Goal: Book appointment/travel/reservation

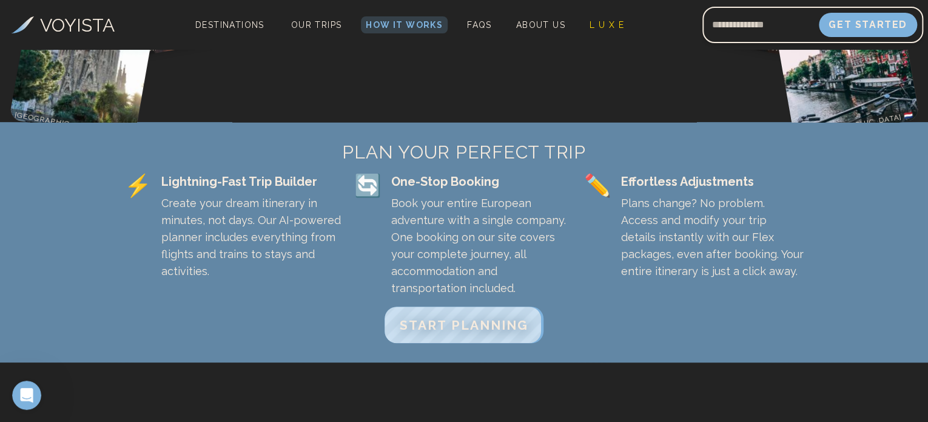
scroll to position [308, 0]
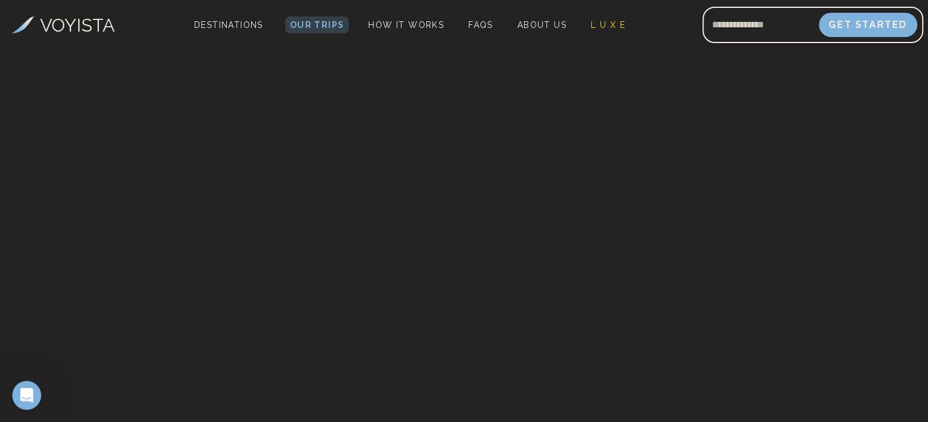
scroll to position [206, 0]
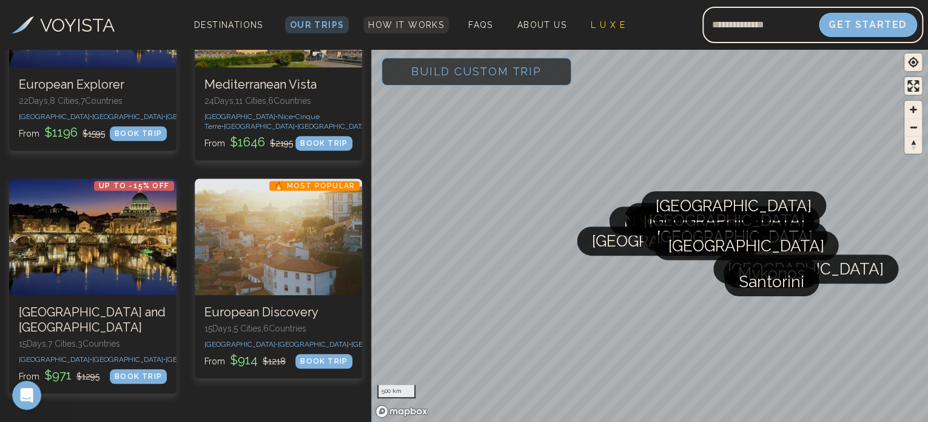
click at [406, 18] on link "How It Works" at bounding box center [406, 24] width 86 height 17
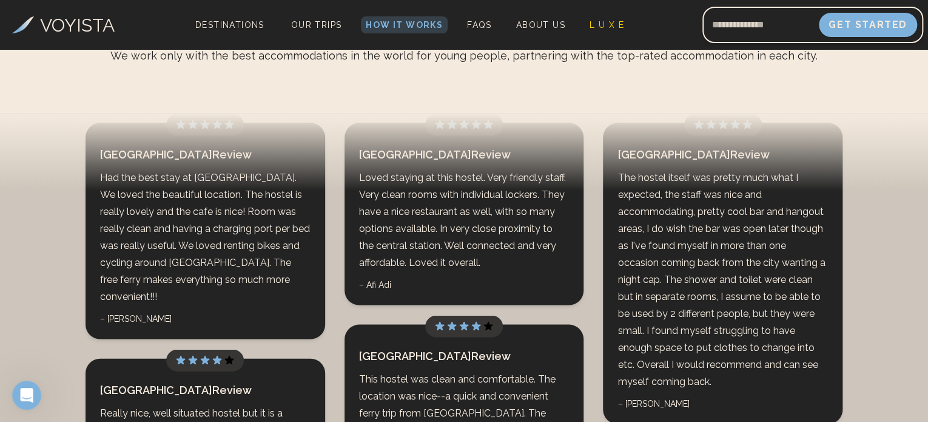
scroll to position [3357, 0]
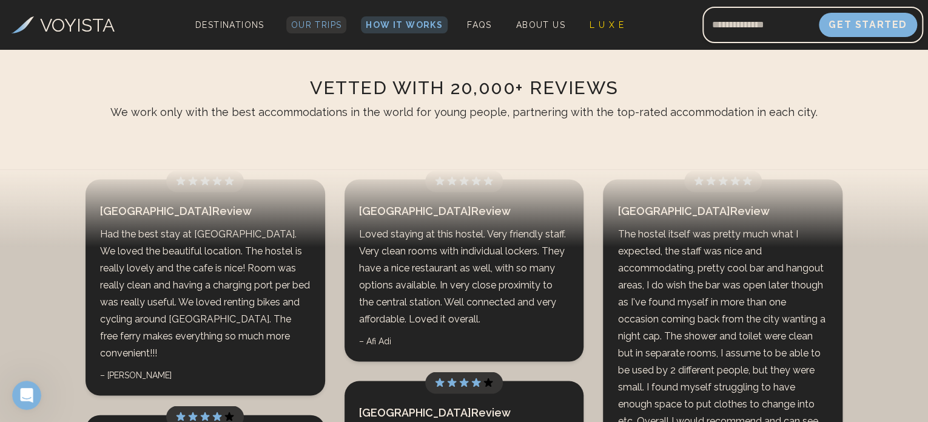
click at [313, 26] on span "Our Trips" at bounding box center [316, 25] width 51 height 10
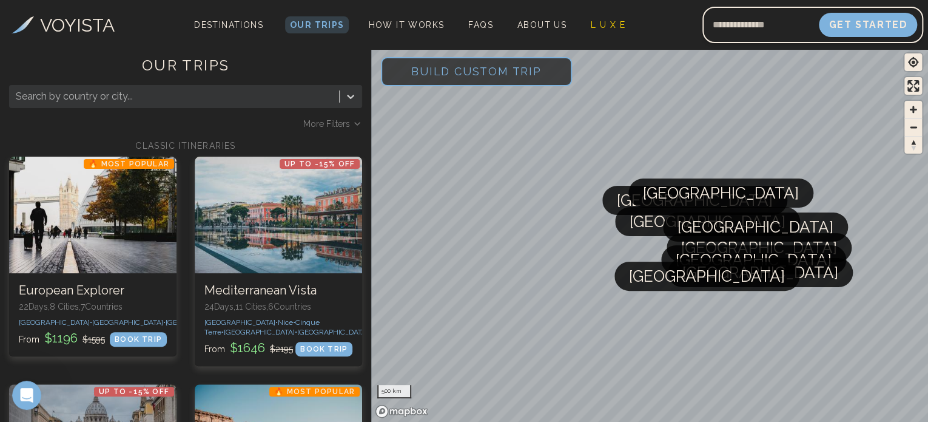
click at [449, 76] on span "Build Custom Trip" at bounding box center [476, 71] width 169 height 52
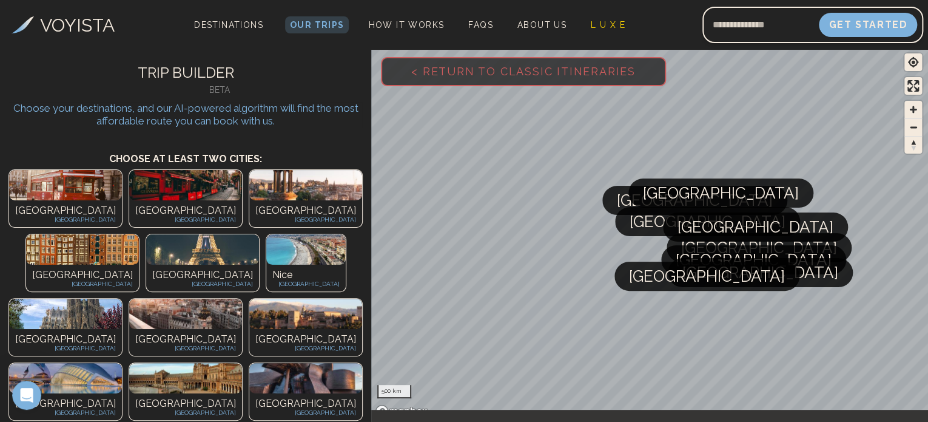
click at [428, 81] on span "< Return to Classic Itineraries" at bounding box center [523, 71] width 263 height 52
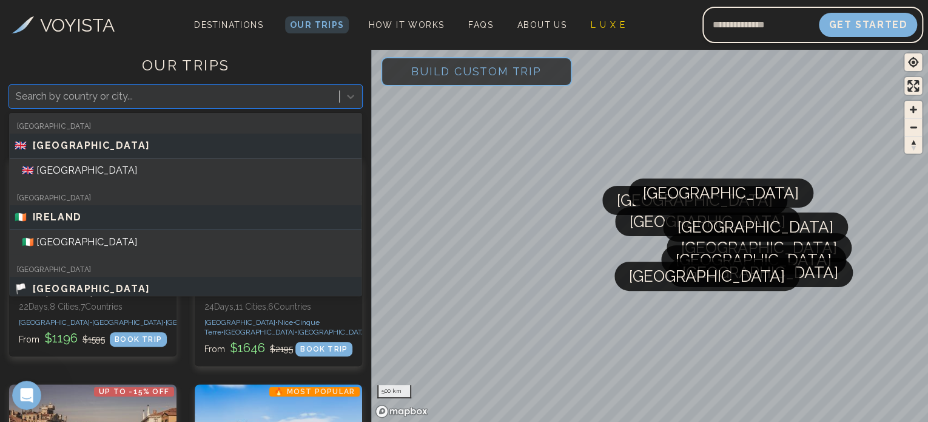
click at [206, 89] on div at bounding box center [174, 96] width 317 height 17
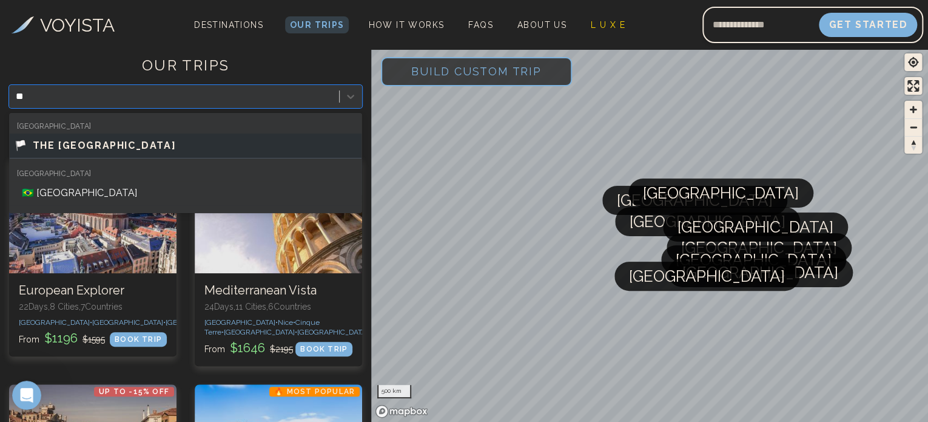
type input "*"
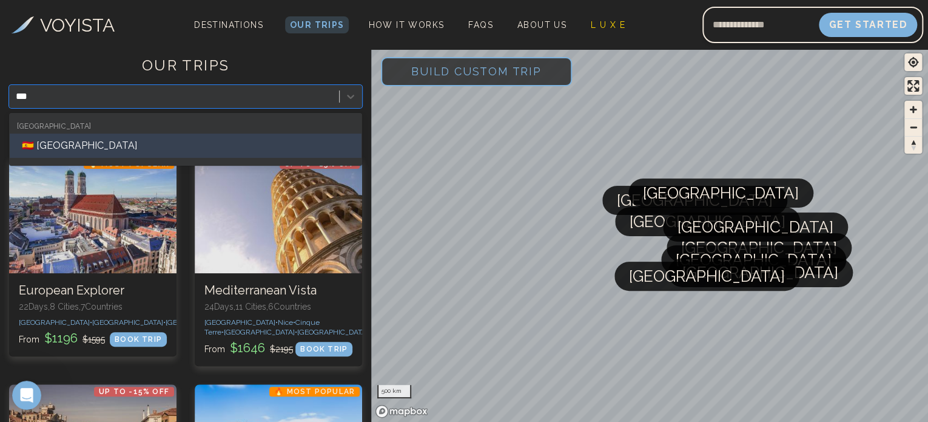
type input "****"
click at [144, 155] on div "🇪🇸 [GEOGRAPHIC_DATA]" at bounding box center [186, 145] width 352 height 24
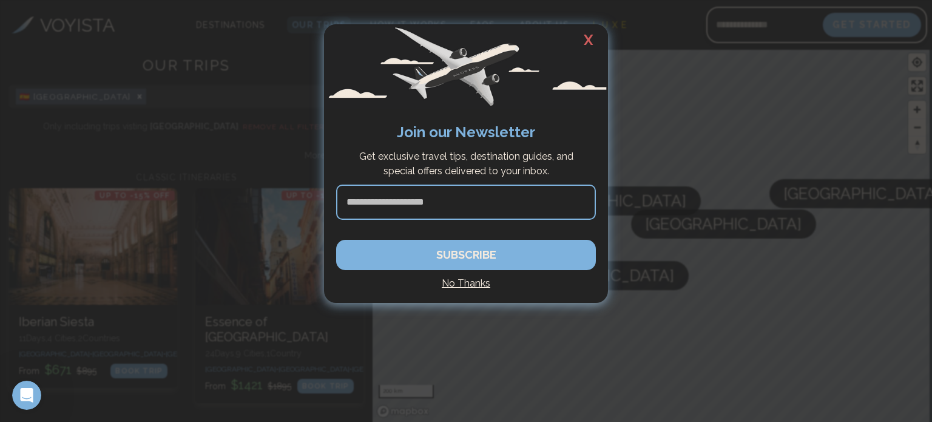
click at [412, 199] on input at bounding box center [466, 201] width 260 height 35
click at [451, 277] on h4 "No Thanks" at bounding box center [466, 283] width 260 height 15
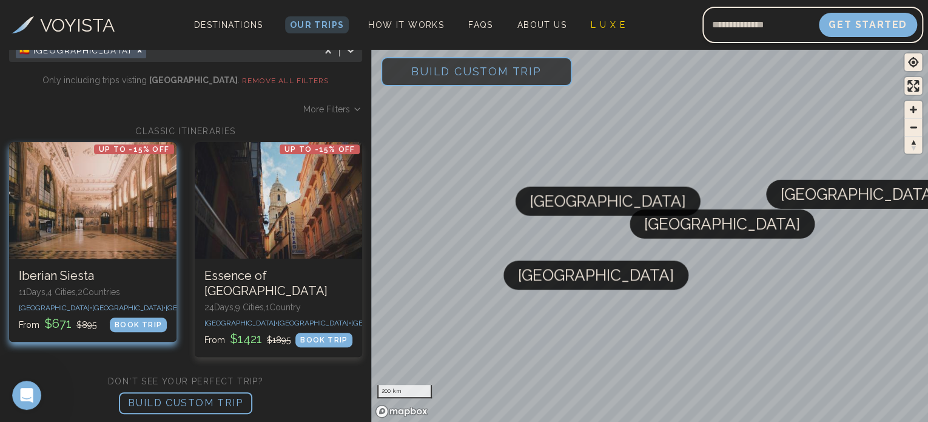
scroll to position [56, 0]
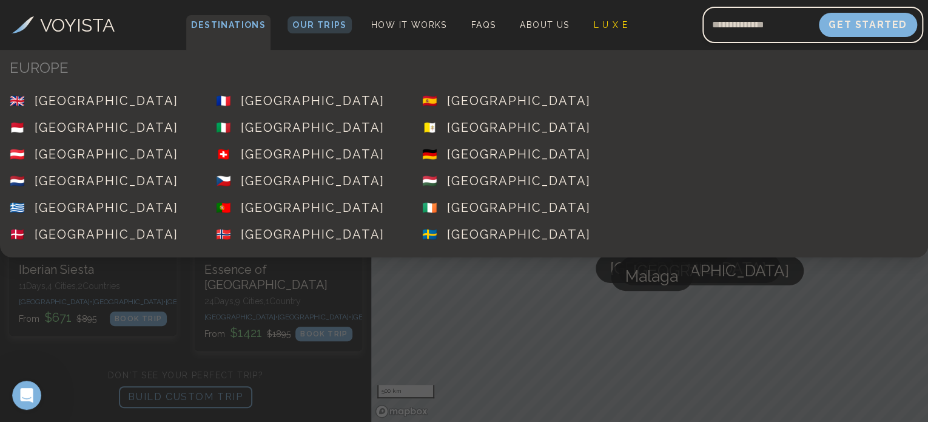
click at [254, 24] on span "Destinations" at bounding box center [228, 33] width 84 height 36
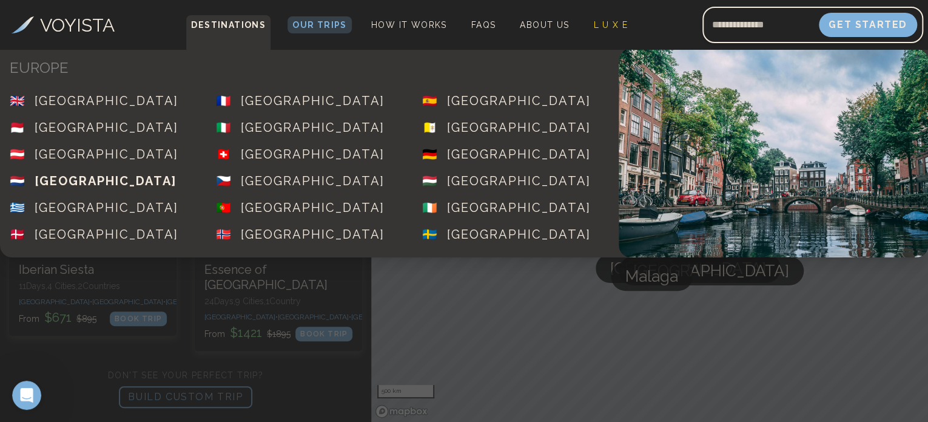
click at [175, 184] on span "🇳🇱 [GEOGRAPHIC_DATA]" at bounding box center [103, 180] width 206 height 27
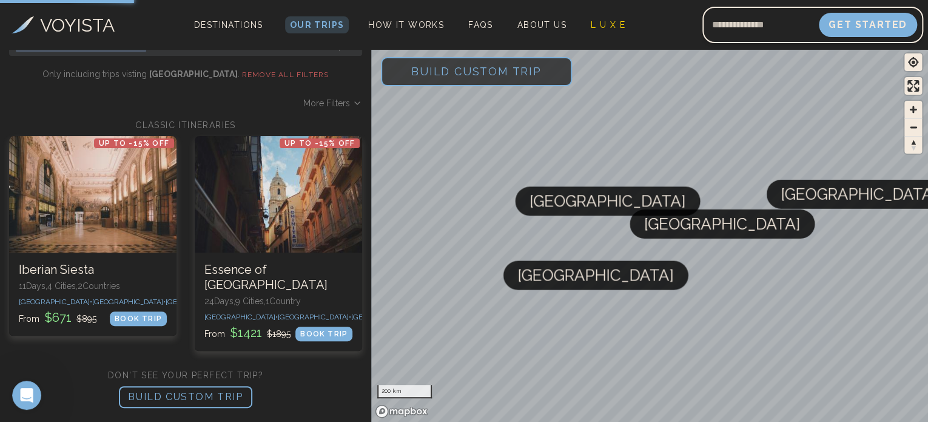
click at [175, 184] on div at bounding box center [92, 194] width 167 height 116
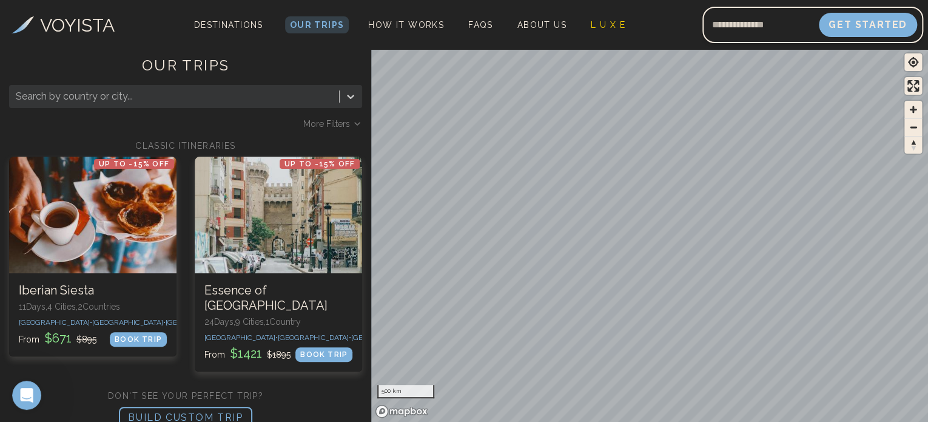
scroll to position [24, 0]
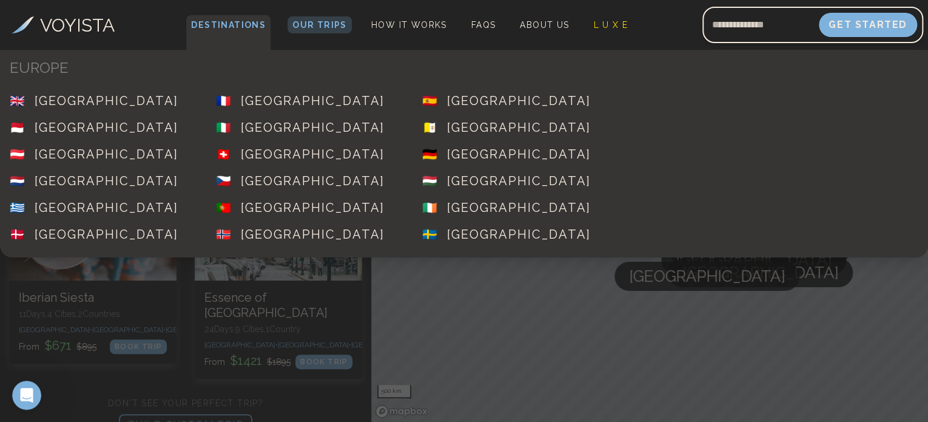
click at [226, 29] on span "Destinations" at bounding box center [228, 33] width 84 height 36
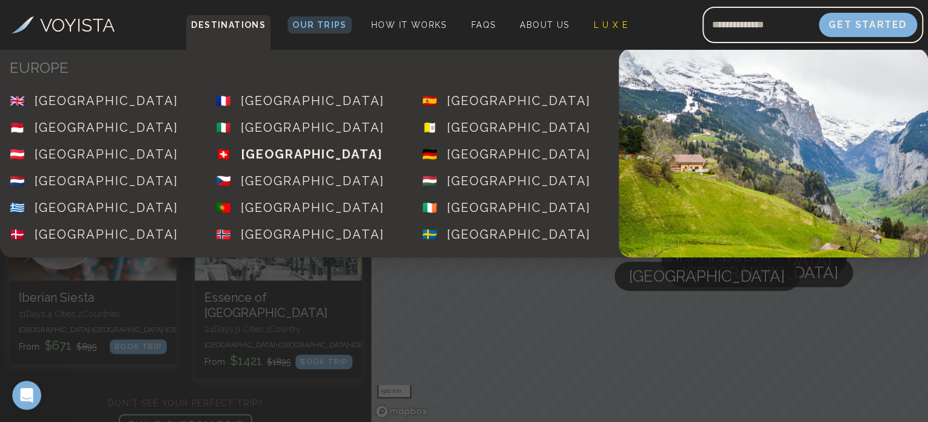
click at [304, 148] on div "[GEOGRAPHIC_DATA]" at bounding box center [312, 154] width 142 height 17
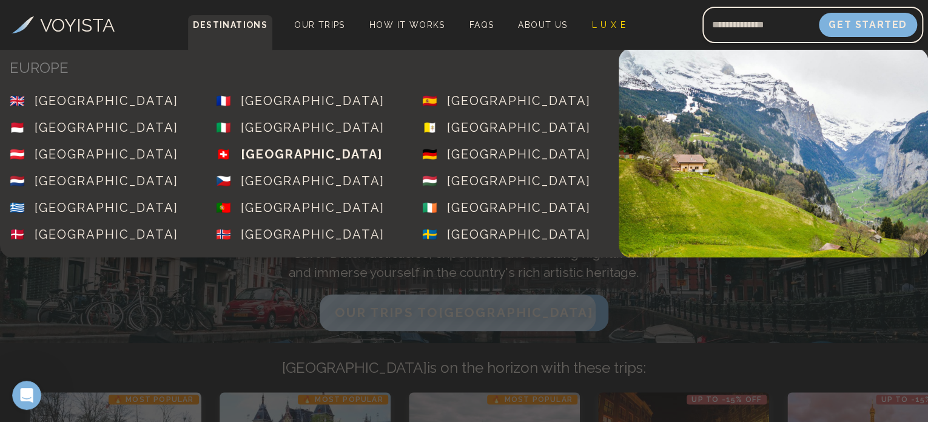
click at [267, 153] on div "[GEOGRAPHIC_DATA]" at bounding box center [312, 154] width 142 height 17
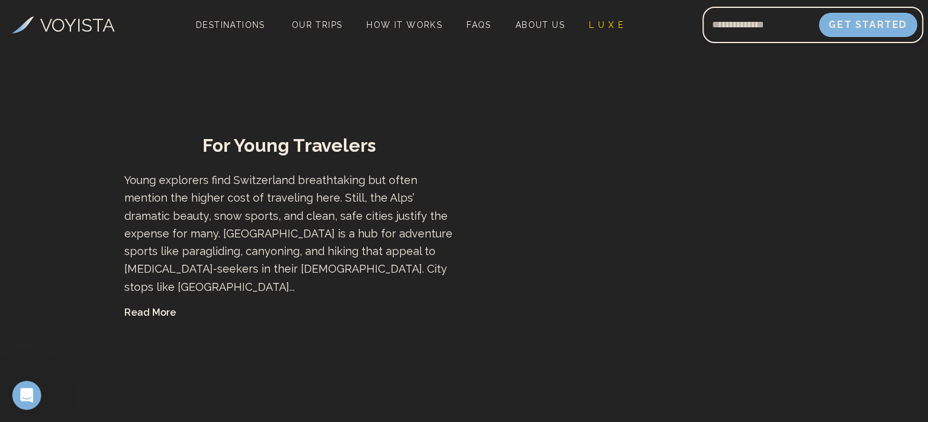
scroll to position [718, 0]
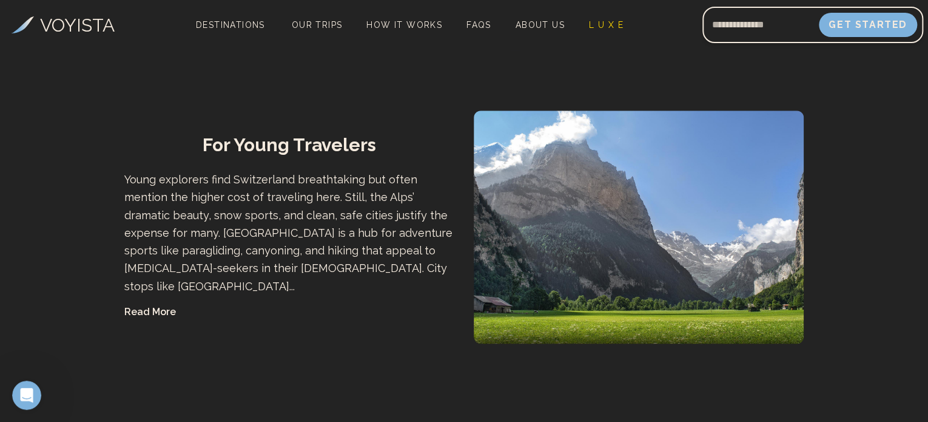
click at [155, 319] on button "Read More" at bounding box center [150, 311] width 52 height 15
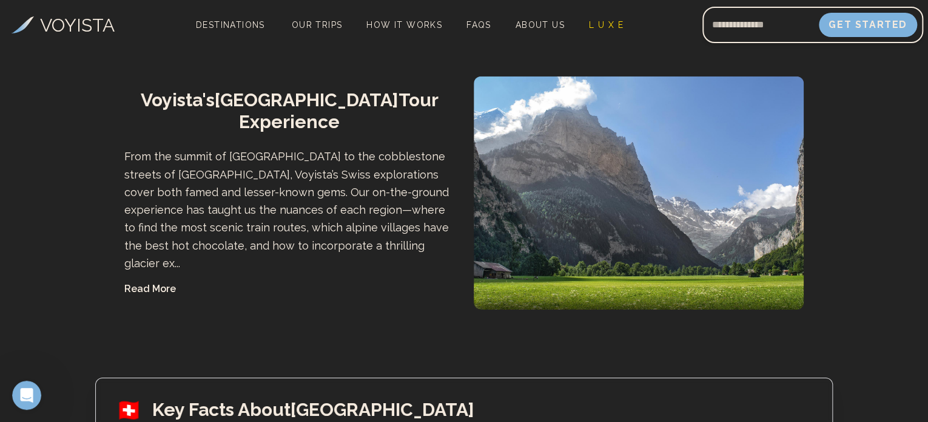
scroll to position [1807, 0]
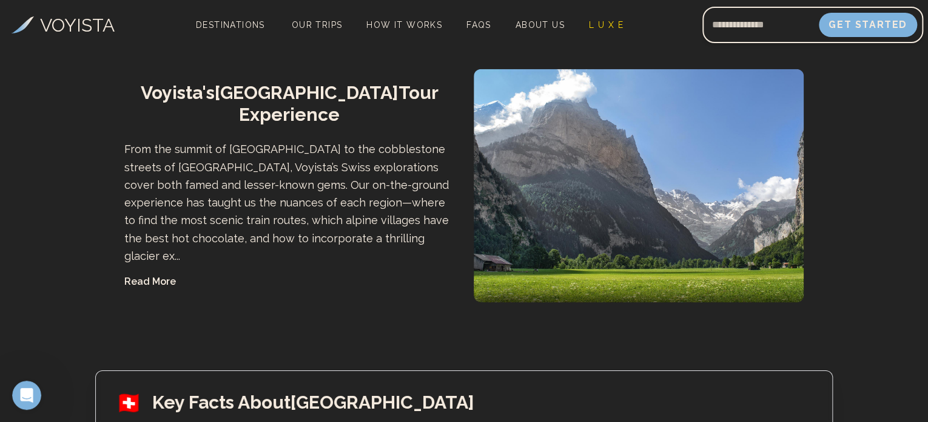
click at [146, 274] on button "Read More" at bounding box center [150, 281] width 52 height 15
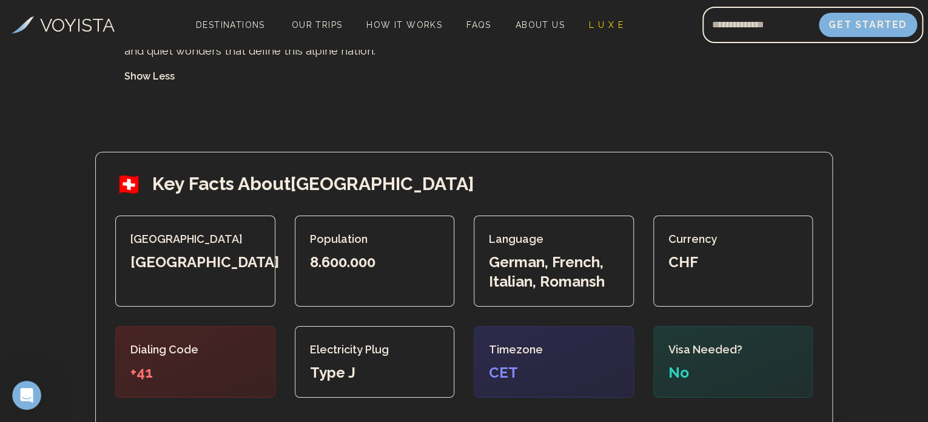
scroll to position [2106, 0]
click at [279, 291] on div "Capital City [GEOGRAPHIC_DATA] Population 8.600.000 Language German, French, It…" at bounding box center [463, 306] width 697 height 182
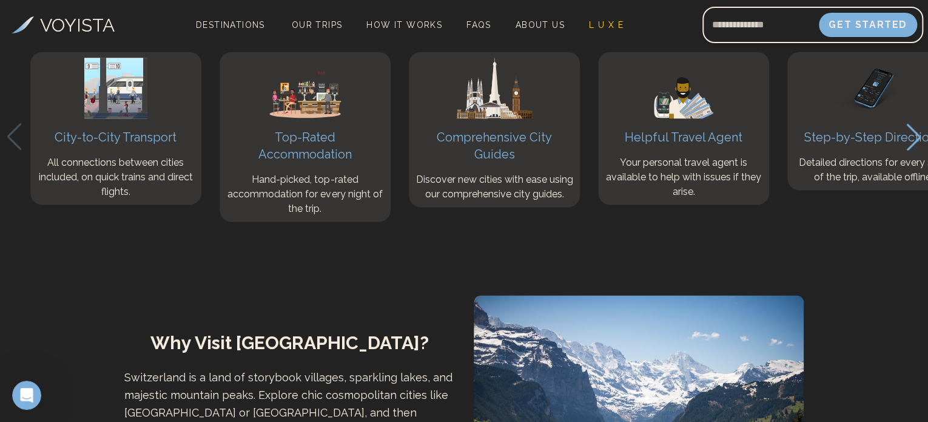
scroll to position [3392, 0]
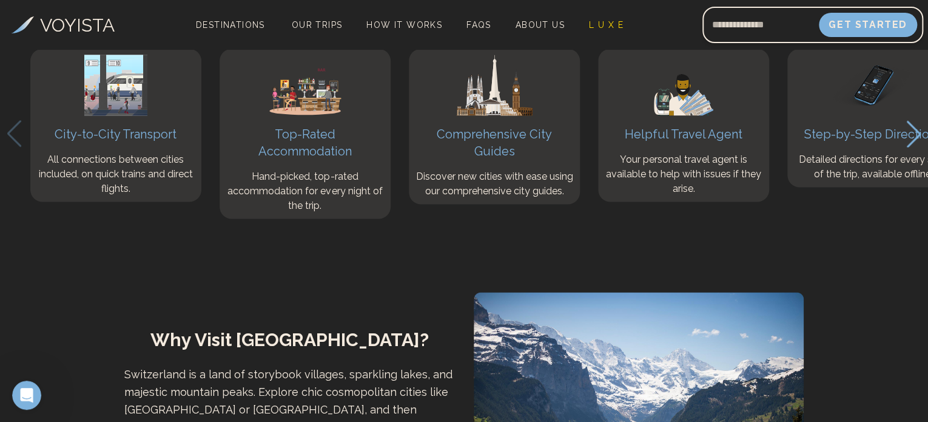
click at [918, 147] on icon "Next slide" at bounding box center [914, 133] width 16 height 27
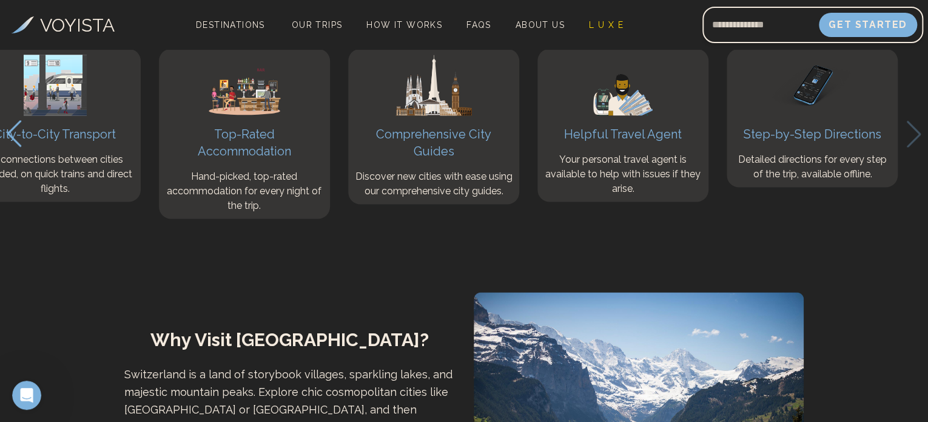
click at [907, 218] on div "City-to-City Transport All connections between cities included, on quick trains…" at bounding box center [464, 134] width 928 height 170
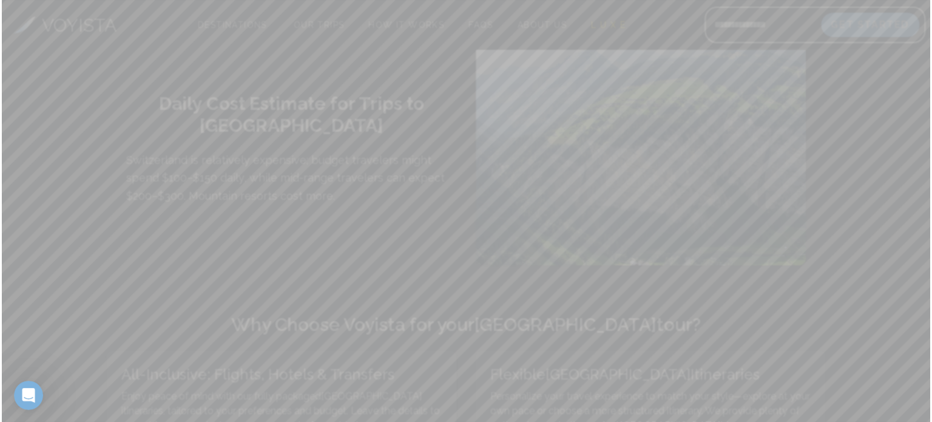
scroll to position [4972, 0]
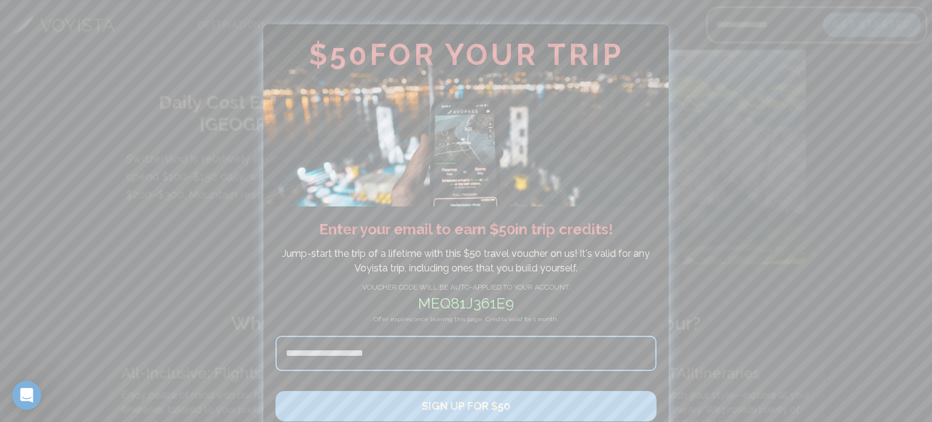
click at [748, 180] on div at bounding box center [466, 211] width 932 height 422
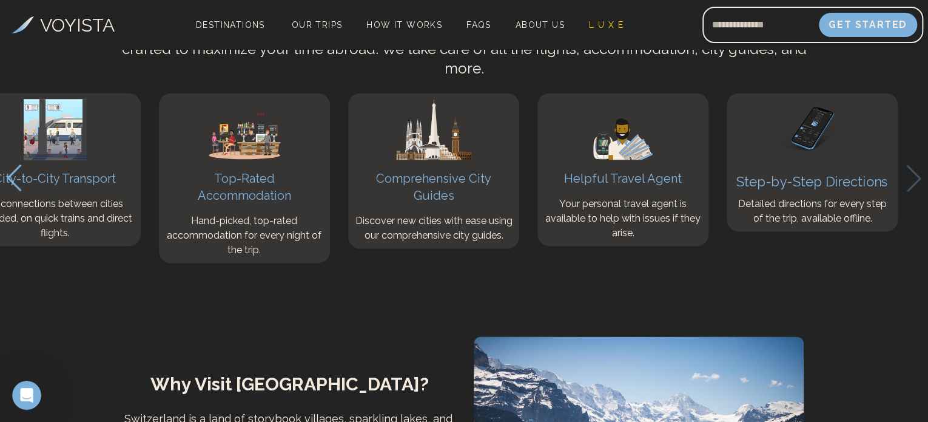
scroll to position [3356, 0]
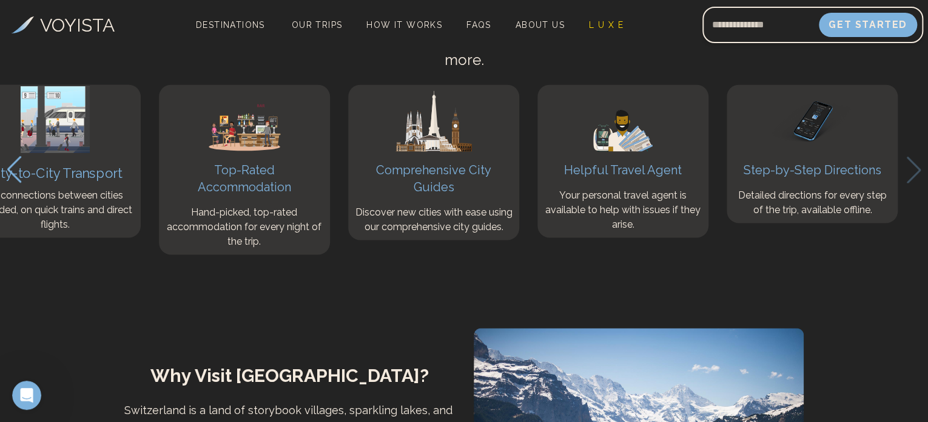
click at [81, 182] on h3 "City-to-City Transport" at bounding box center [55, 172] width 153 height 19
click at [35, 231] on h4 "All connections between cities included, on quick trains and direct flights." at bounding box center [55, 209] width 159 height 44
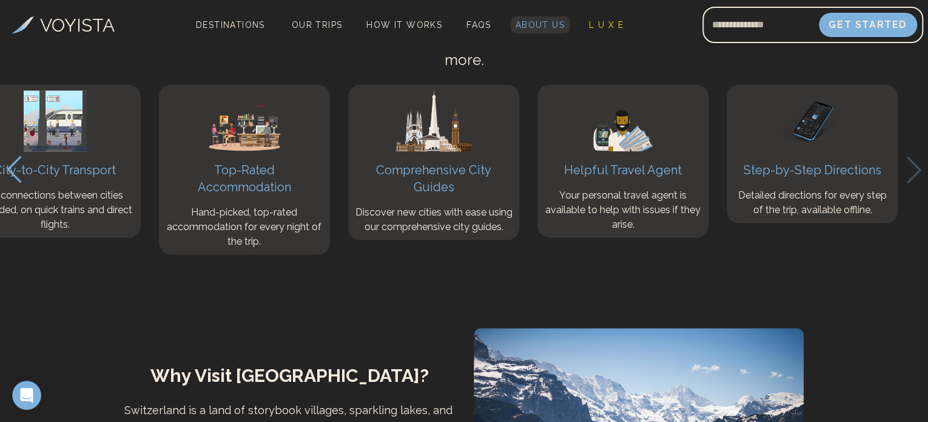
click at [536, 29] on span "About Us" at bounding box center [540, 25] width 49 height 10
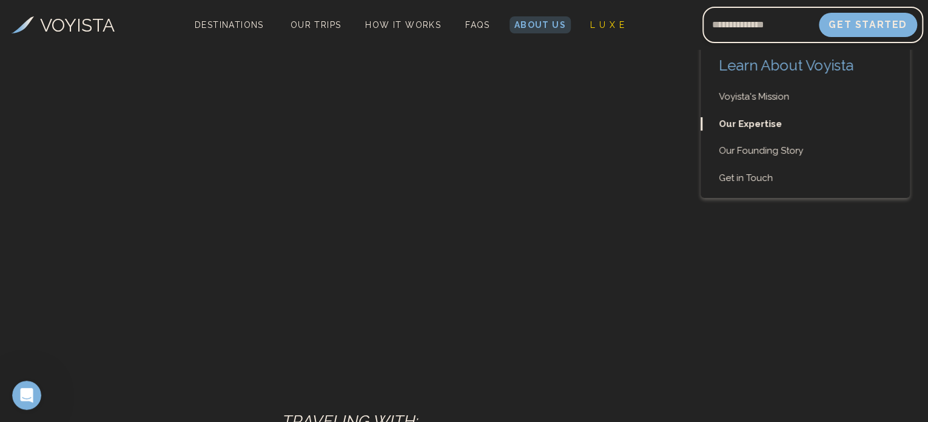
scroll to position [1856, 0]
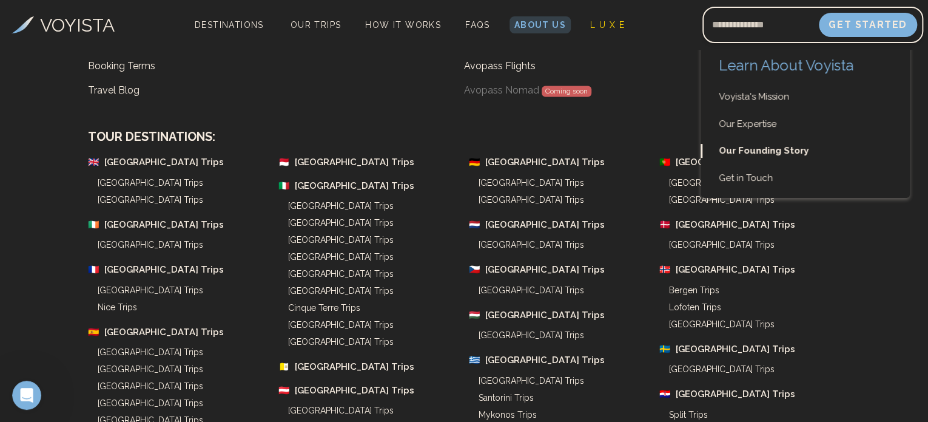
scroll to position [3367, 0]
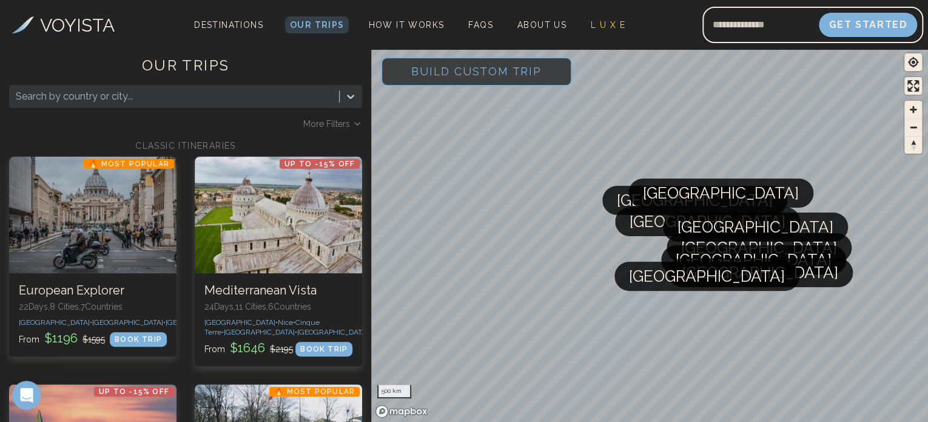
click at [526, 69] on span "Build Custom Trip" at bounding box center [476, 71] width 169 height 52
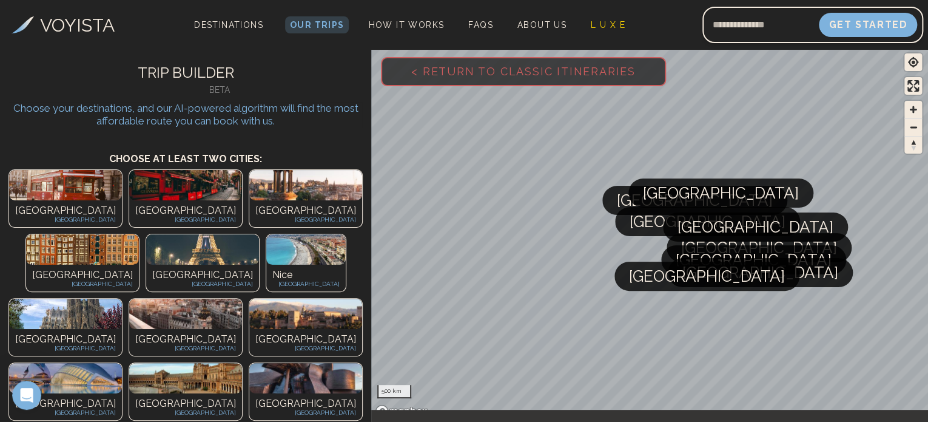
click at [129, 298] on img at bounding box center [185, 313] width 113 height 30
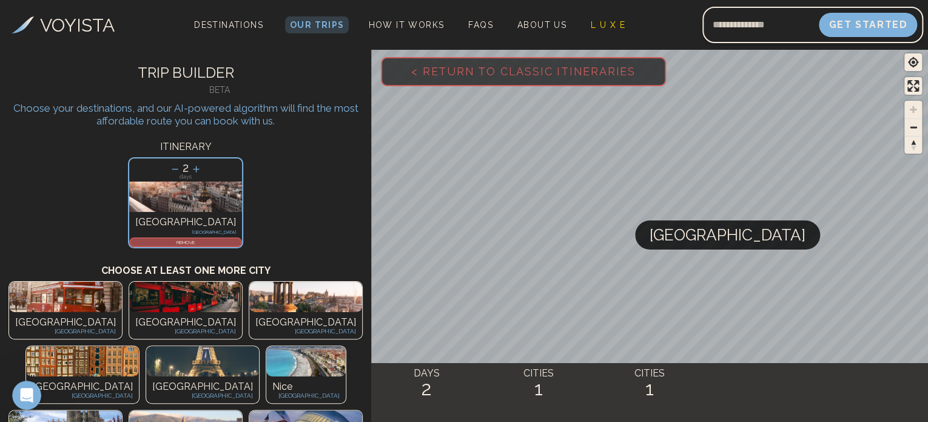
click at [133, 379] on p "[GEOGRAPHIC_DATA]" at bounding box center [82, 386] width 101 height 15
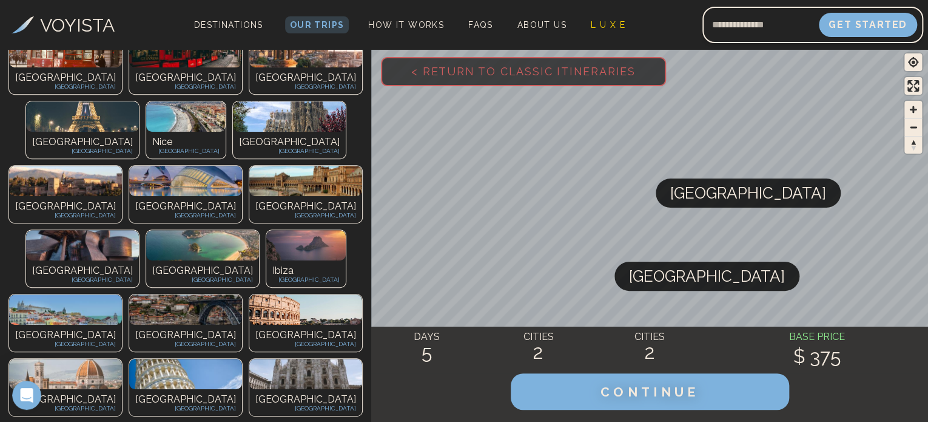
scroll to position [245, 0]
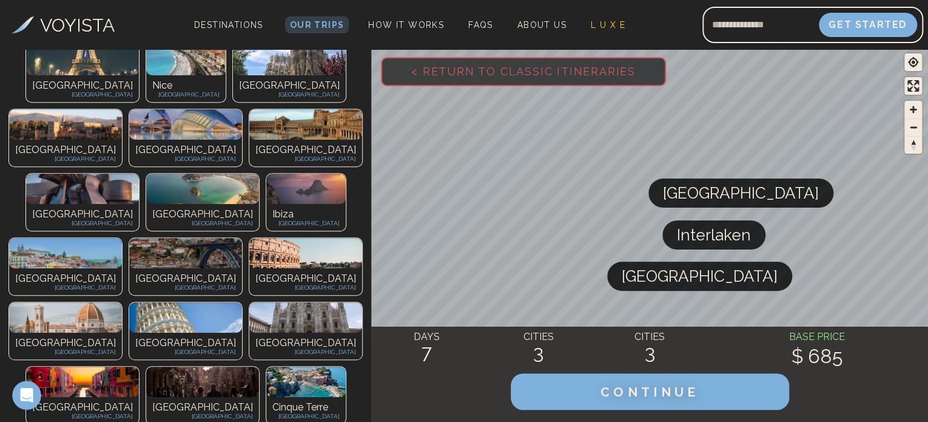
scroll to position [303, 0]
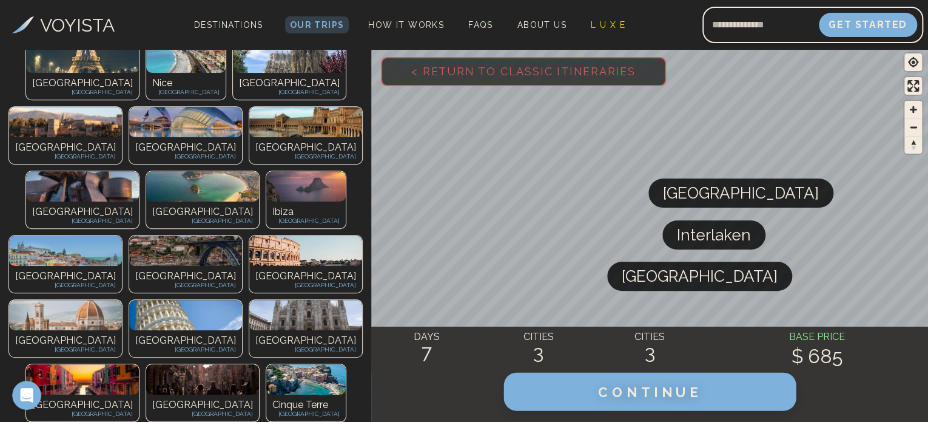
click at [604, 385] on span "CONTINUE" at bounding box center [650, 391] width 104 height 16
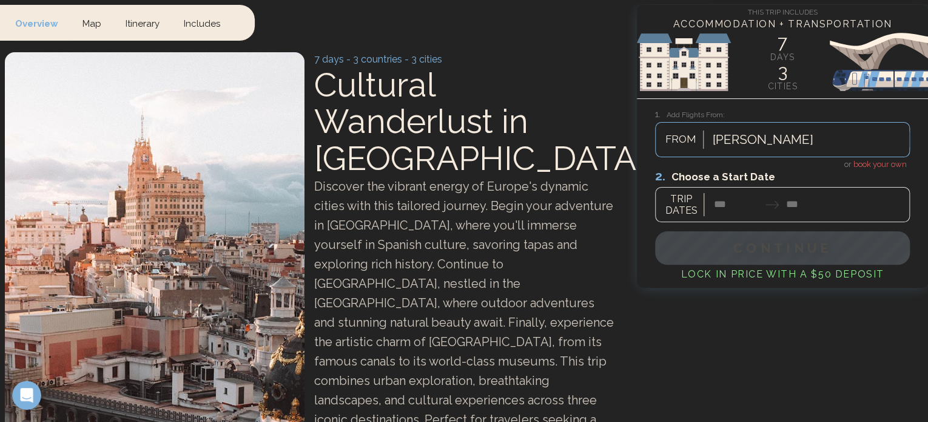
click at [782, 157] on div "[PERSON_NAME] FROM" at bounding box center [782, 139] width 255 height 35
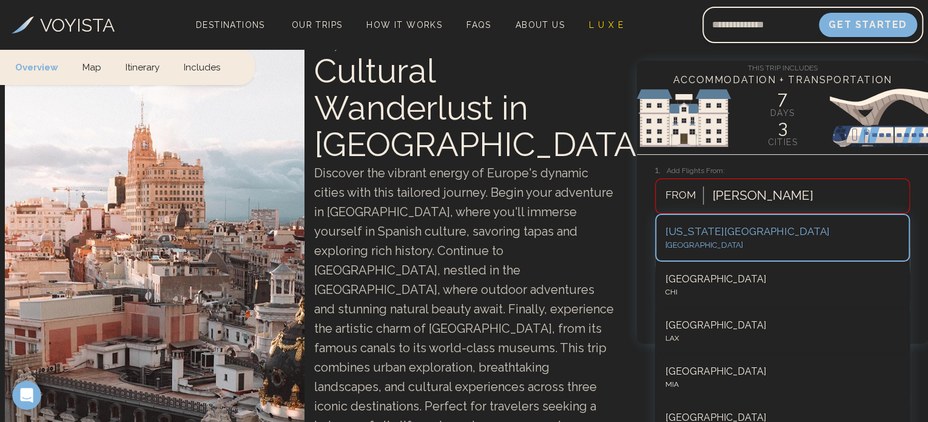
scroll to position [60, 0]
type input "******"
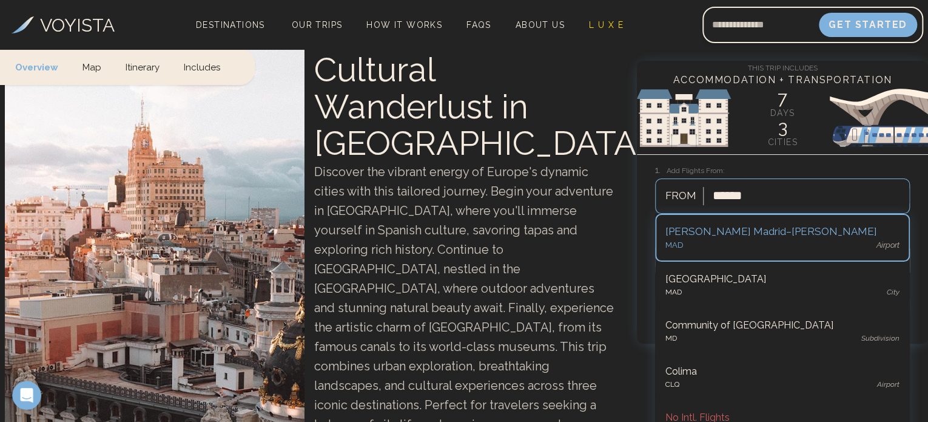
click at [725, 235] on div "[PERSON_NAME] Madrid–[PERSON_NAME]" at bounding box center [782, 232] width 234 height 16
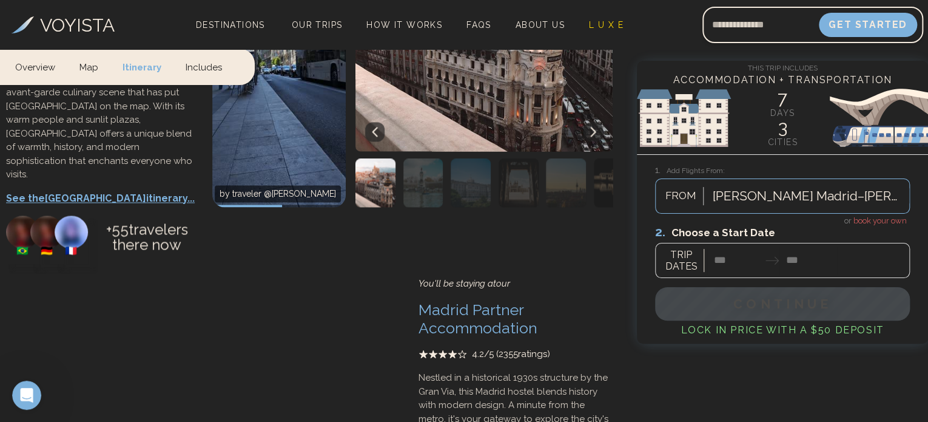
scroll to position [853, 0]
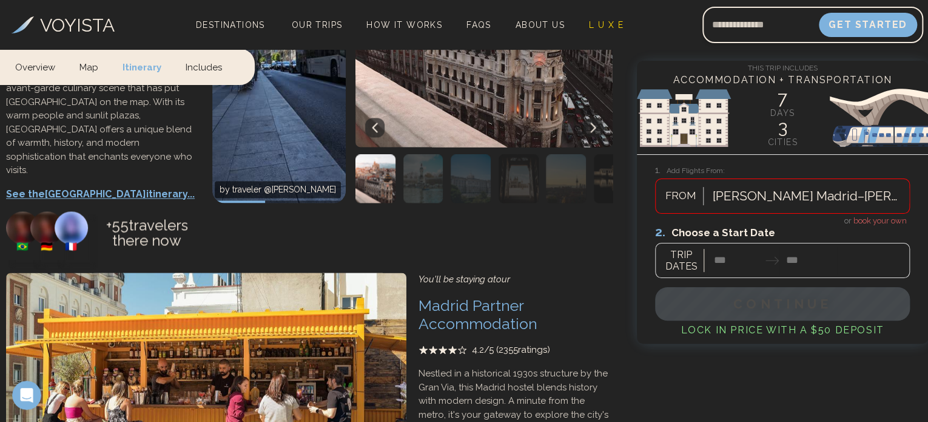
click at [674, 195] on span "FROM" at bounding box center [681, 196] width 44 height 16
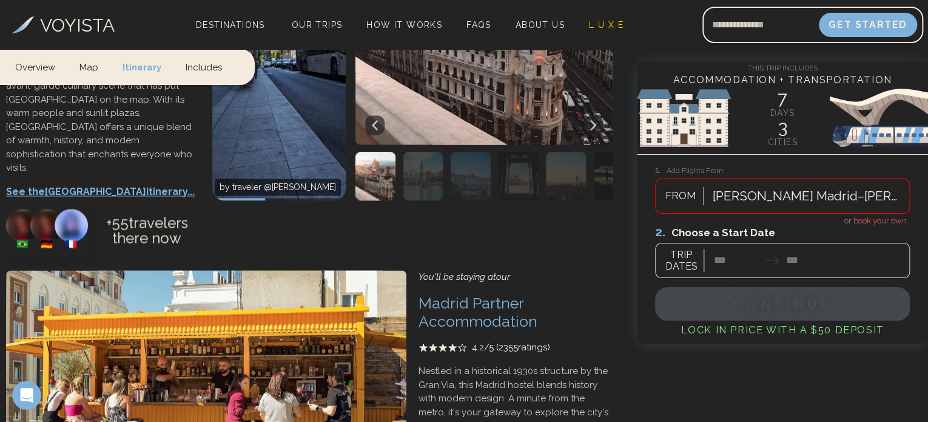
scroll to position [876, 0]
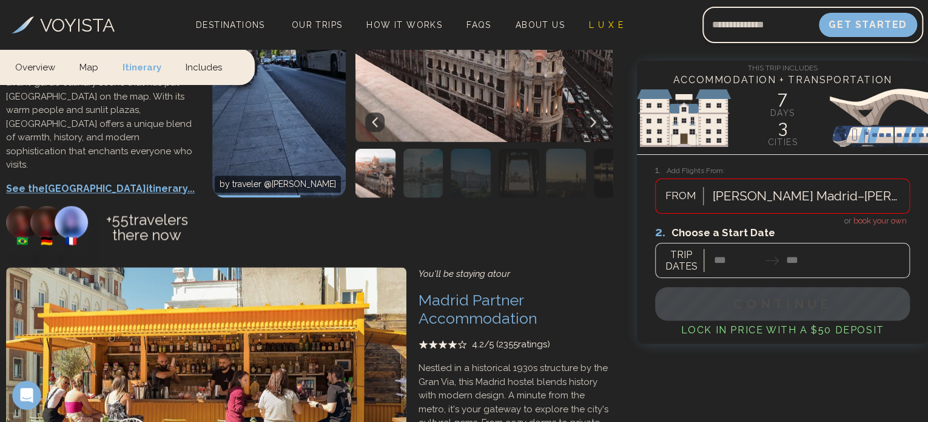
click at [674, 195] on span "FROM" at bounding box center [681, 196] width 44 height 16
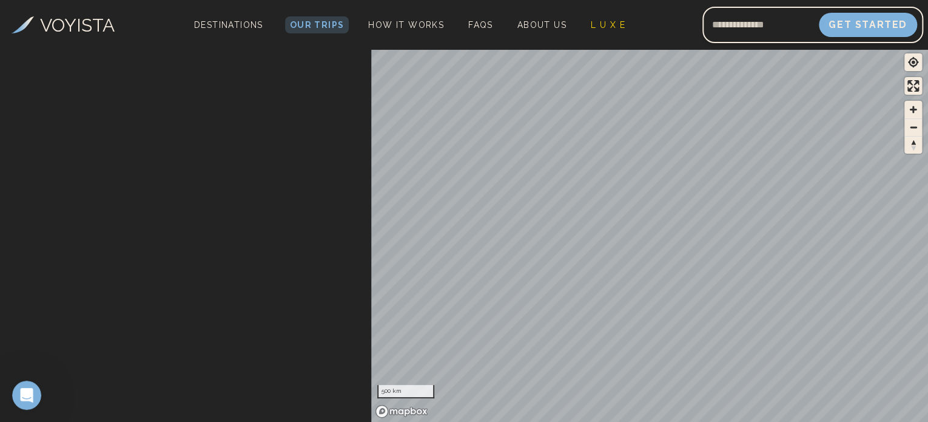
scroll to position [303, 0]
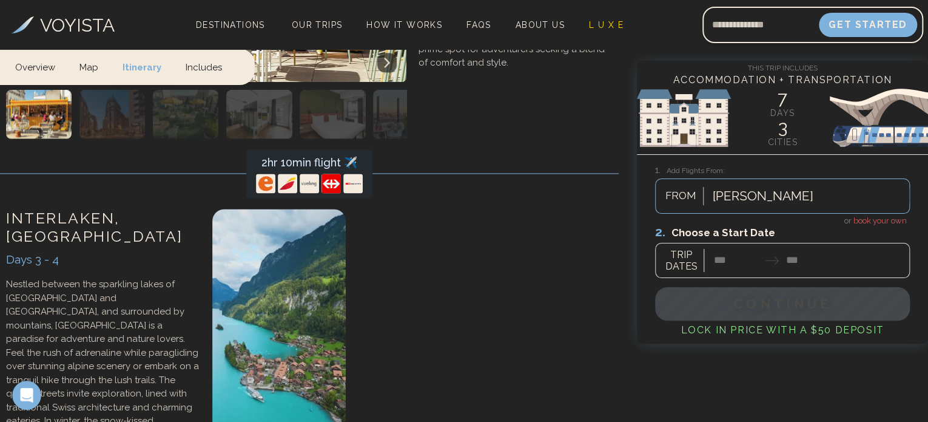
scroll to position [901, 0]
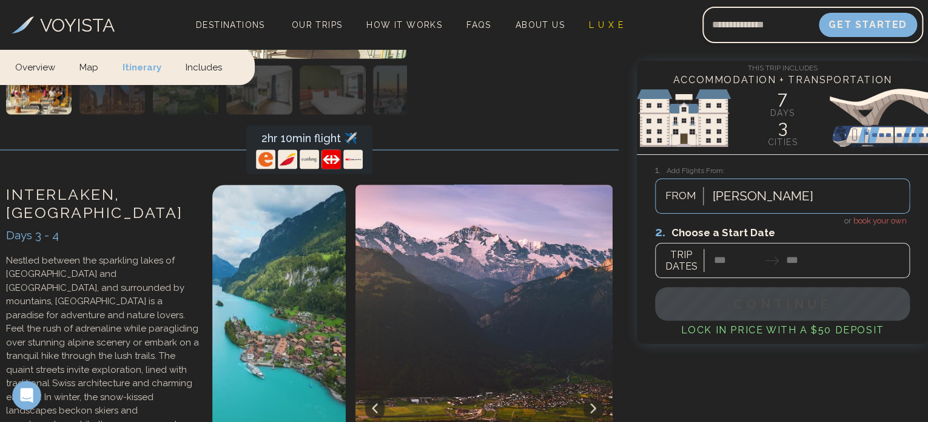
click at [745, 206] on div "[PERSON_NAME]" at bounding box center [808, 196] width 203 height 27
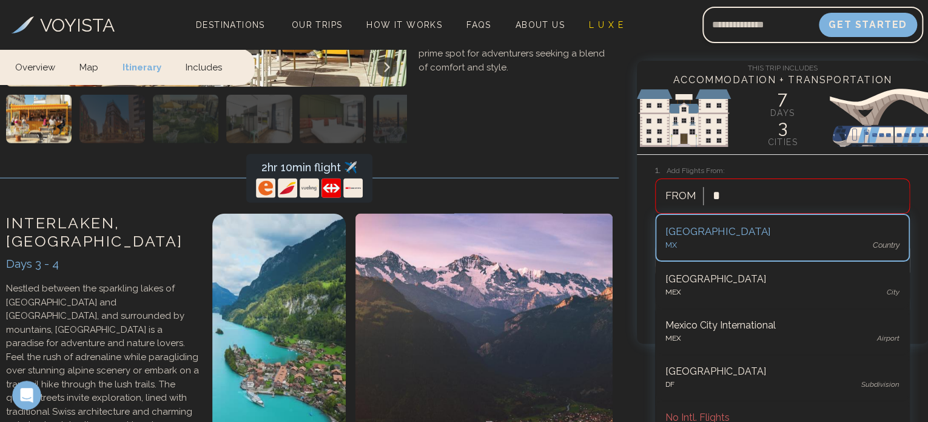
scroll to position [1281, 0]
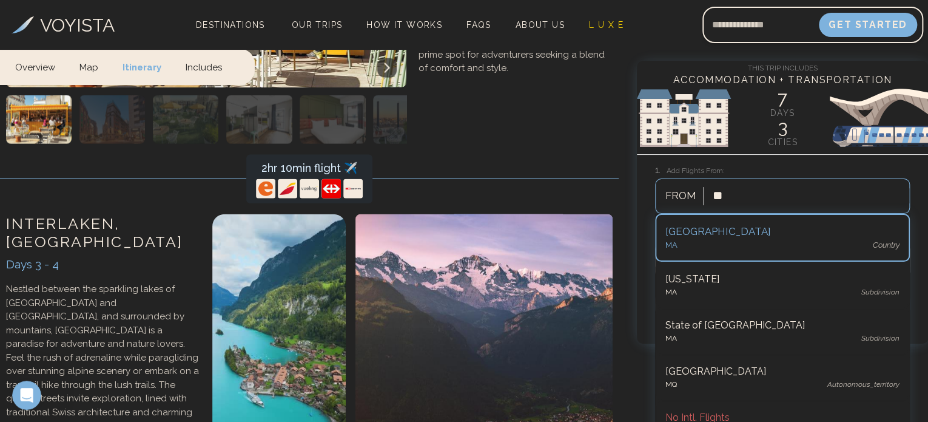
type input "***"
click at [709, 247] on div "MAD airport" at bounding box center [782, 245] width 234 height 12
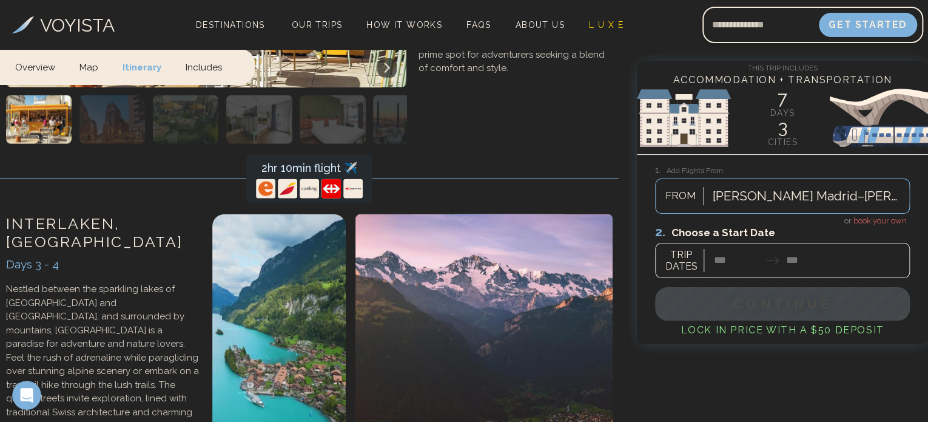
click at [677, 258] on div at bounding box center [782, 251] width 255 height 54
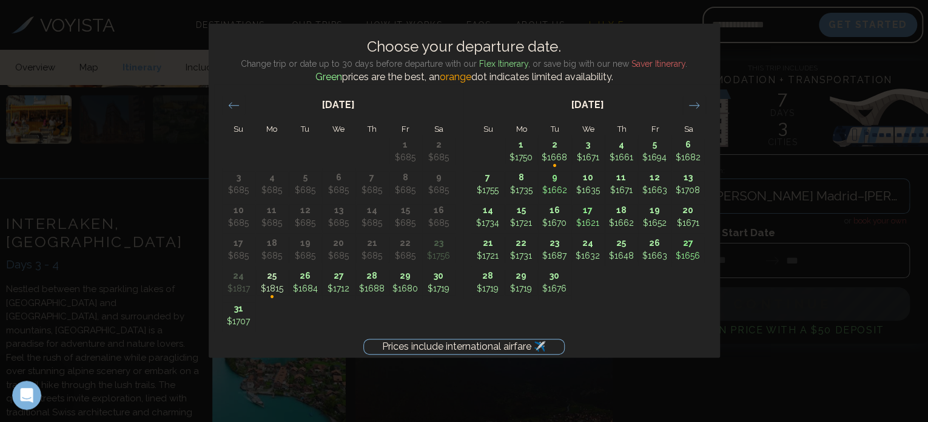
click at [656, 383] on div "Prices include international airfare ✈️ Choose your departure date. Change trip…" at bounding box center [464, 211] width 928 height 422
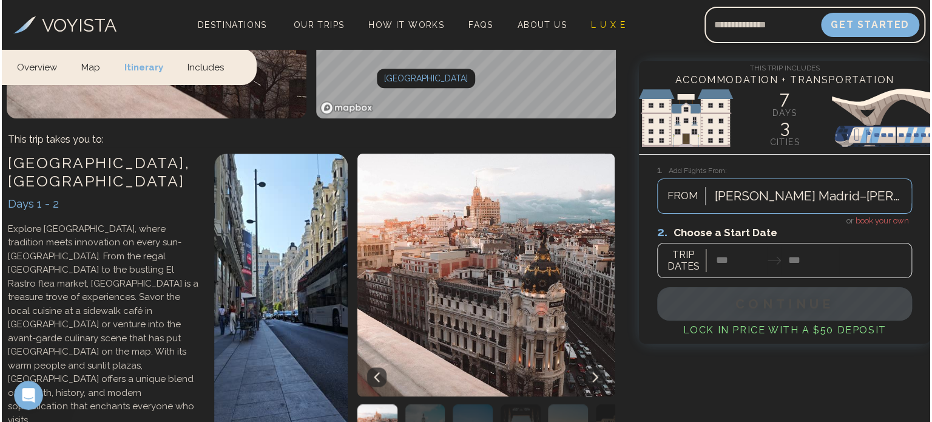
scroll to position [604, 0]
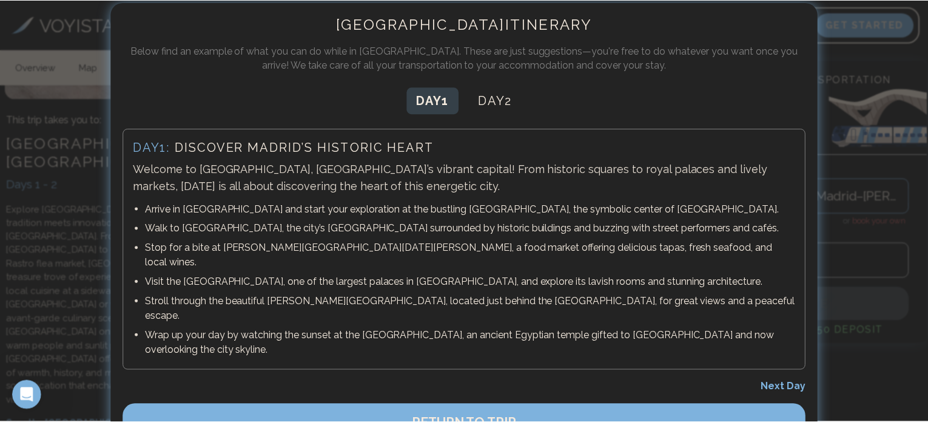
scroll to position [29, 0]
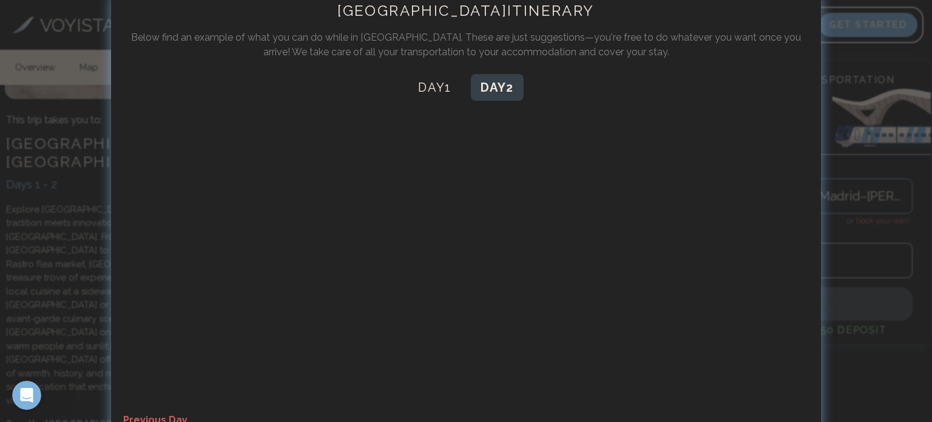
click at [490, 82] on button "Day 2" at bounding box center [497, 87] width 53 height 27
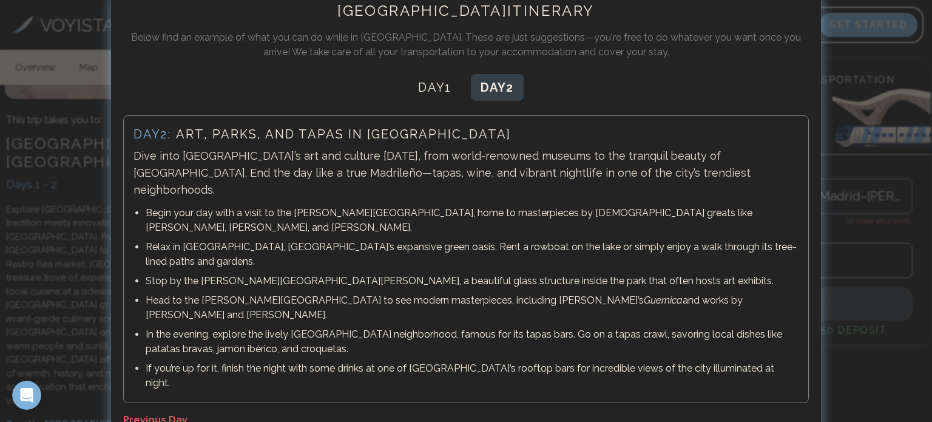
click at [167, 353] on div "Madrid Itinerary Below find an example of what you can do while in [GEOGRAPHIC_…" at bounding box center [466, 237] width 710 height 496
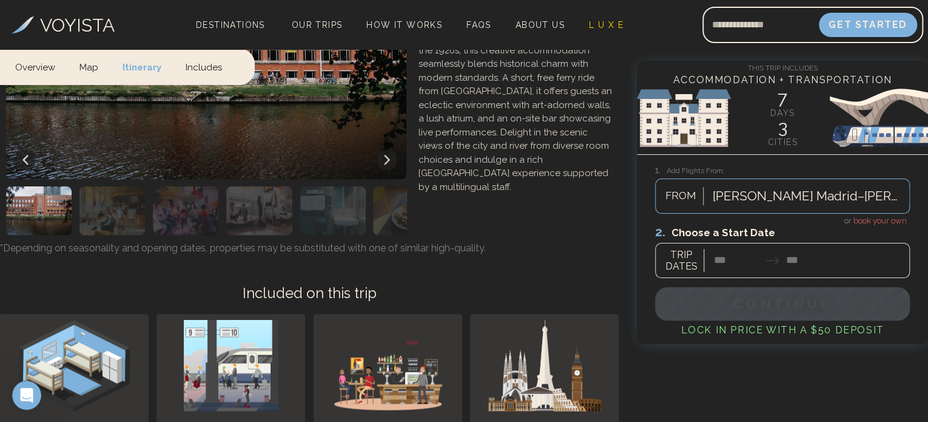
scroll to position [2903, 0]
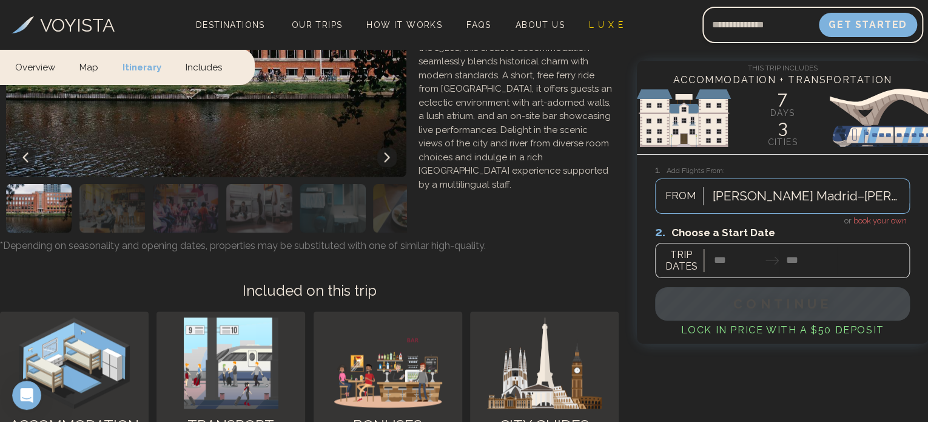
click at [681, 271] on div at bounding box center [782, 251] width 255 height 54
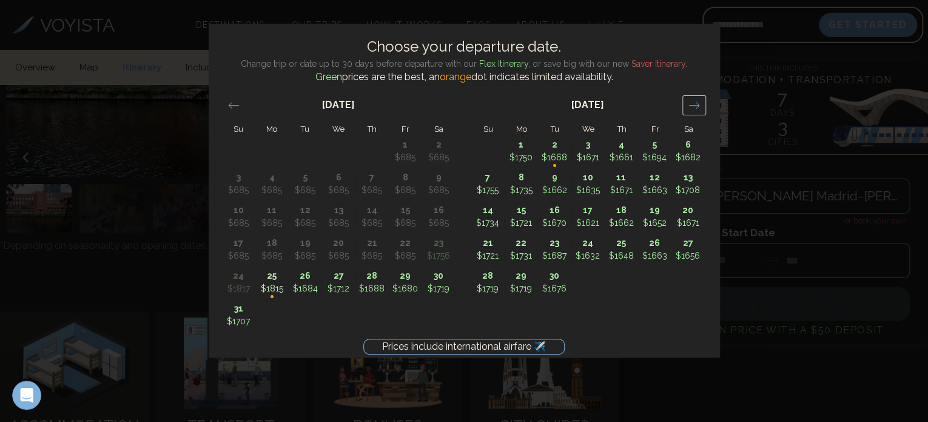
click at [700, 100] on div "Move forward to switch to the next month." at bounding box center [694, 105] width 24 height 20
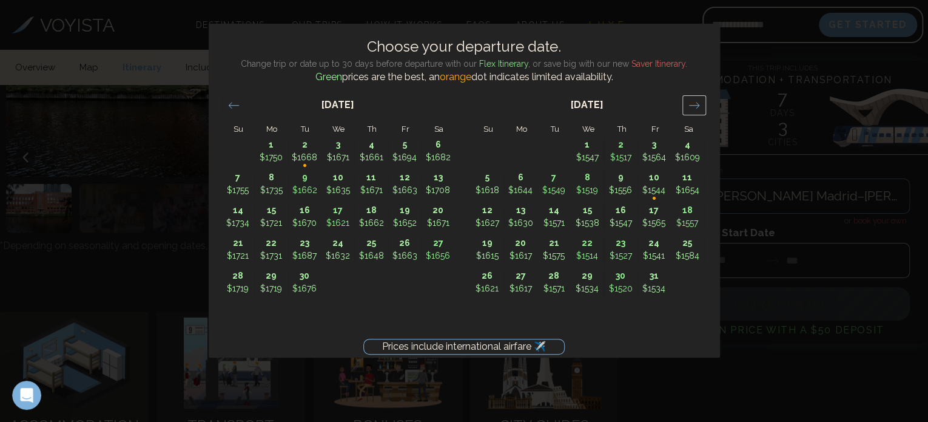
click at [700, 100] on div "Move forward to switch to the next month." at bounding box center [694, 105] width 24 height 20
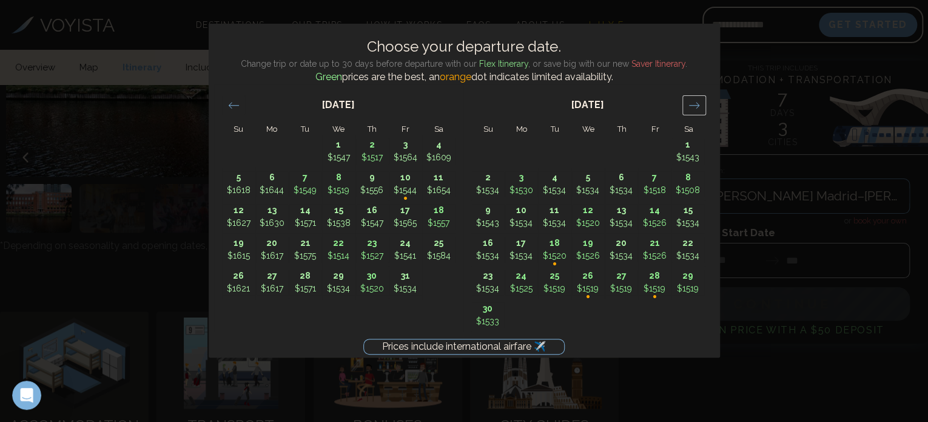
click at [700, 100] on div "Move forward to switch to the next month." at bounding box center [694, 105] width 24 height 20
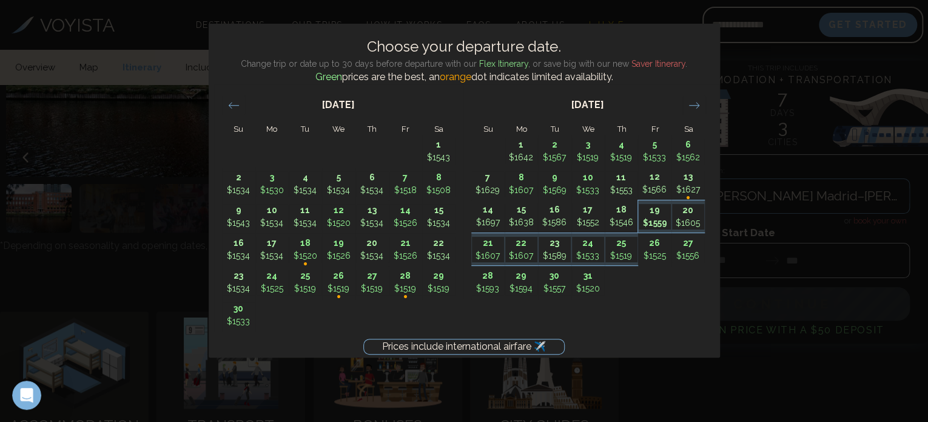
click at [653, 217] on p "$1559" at bounding box center [655, 223] width 32 height 13
type input "********"
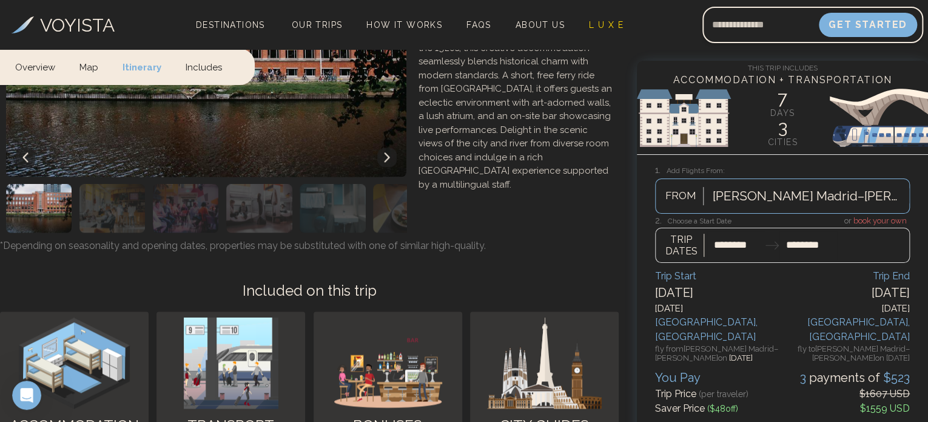
click at [736, 240] on div at bounding box center [782, 239] width 255 height 48
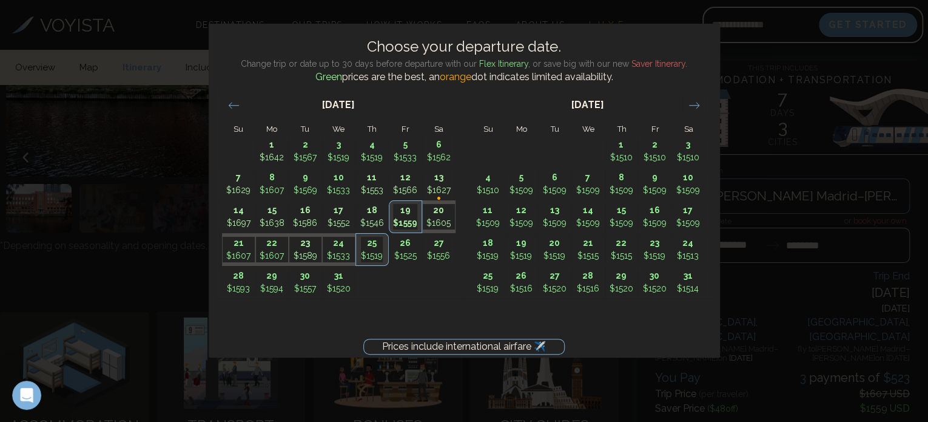
click at [815, 258] on div "Prices include international airfare ✈️ Choose your departure date. Change trip…" at bounding box center [464, 211] width 928 height 422
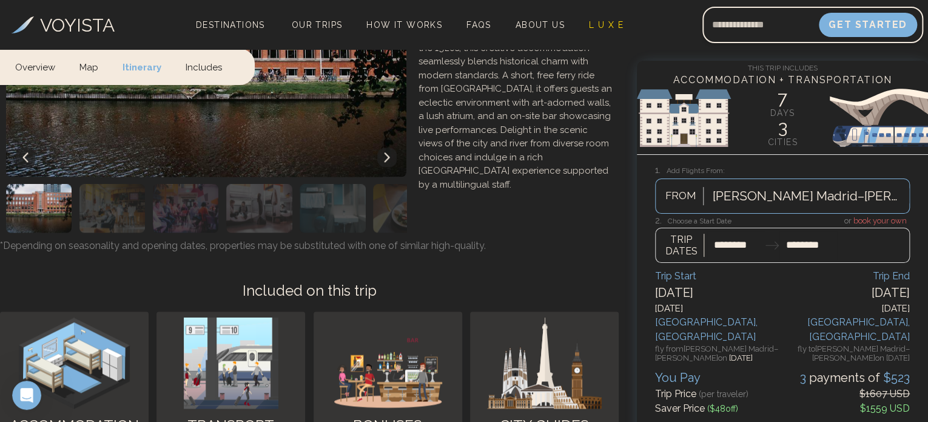
click at [801, 240] on div at bounding box center [782, 239] width 255 height 48
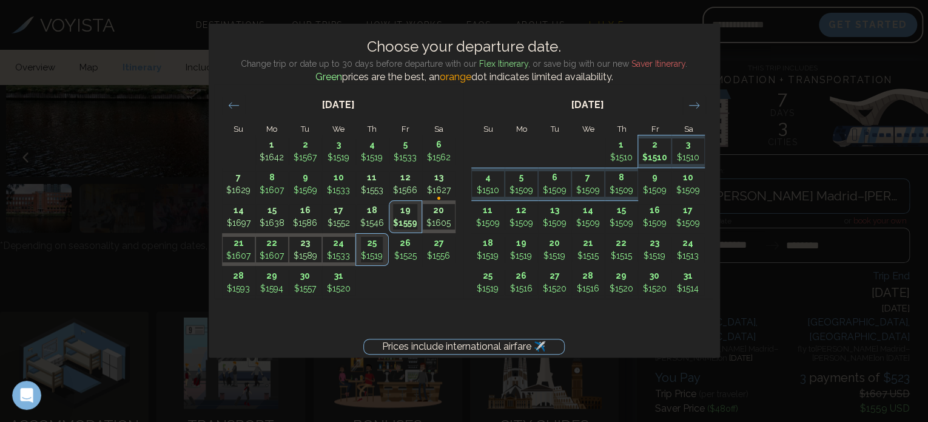
click at [657, 152] on p "$1510" at bounding box center [655, 157] width 32 height 13
type input "*******"
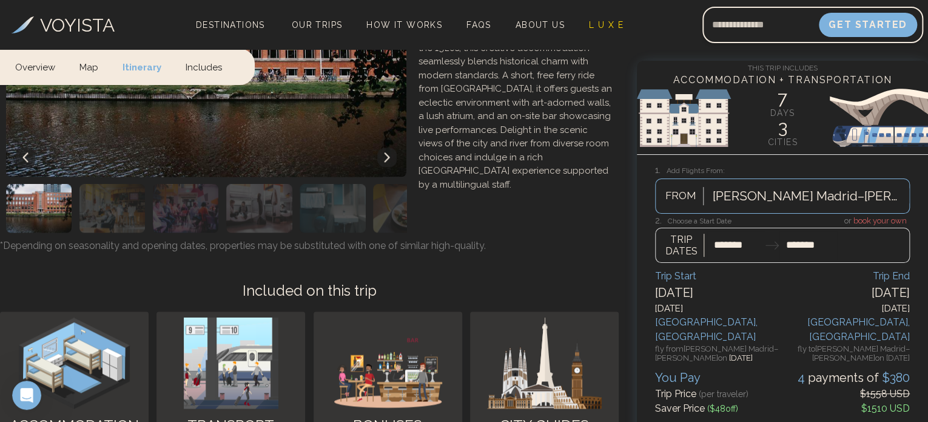
click at [741, 240] on div at bounding box center [782, 239] width 255 height 48
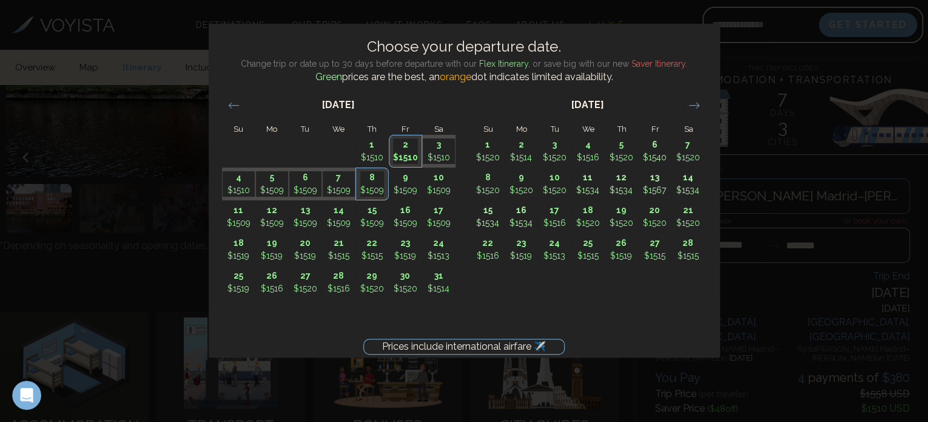
click at [796, 196] on div "Prices include international airfare ✈️ Choose your departure date. Change trip…" at bounding box center [464, 211] width 928 height 422
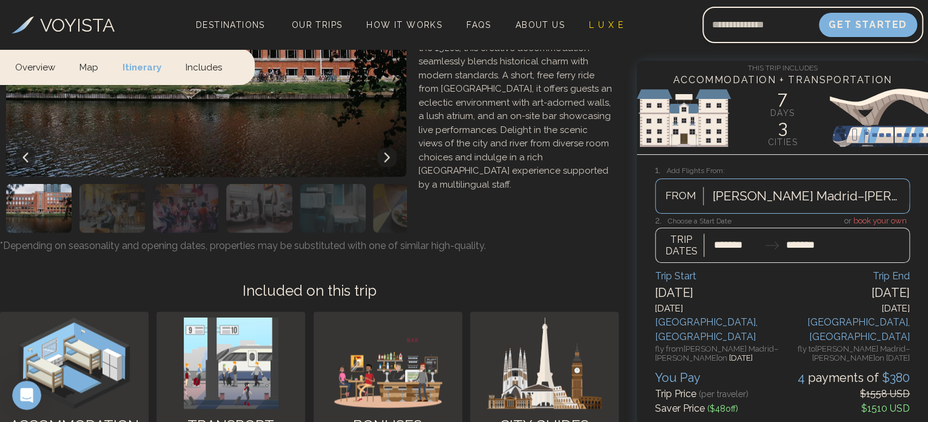
click at [722, 247] on div at bounding box center [782, 239] width 255 height 48
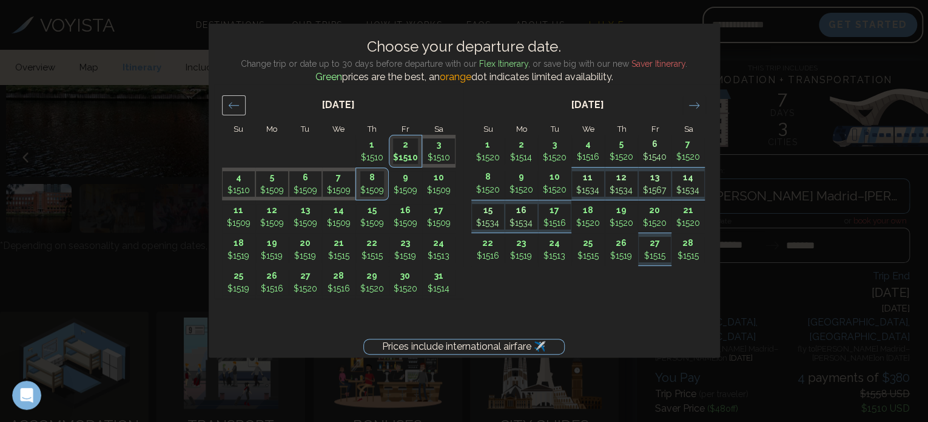
click at [229, 104] on icon "Move backward to switch to the previous month." at bounding box center [234, 105] width 12 height 12
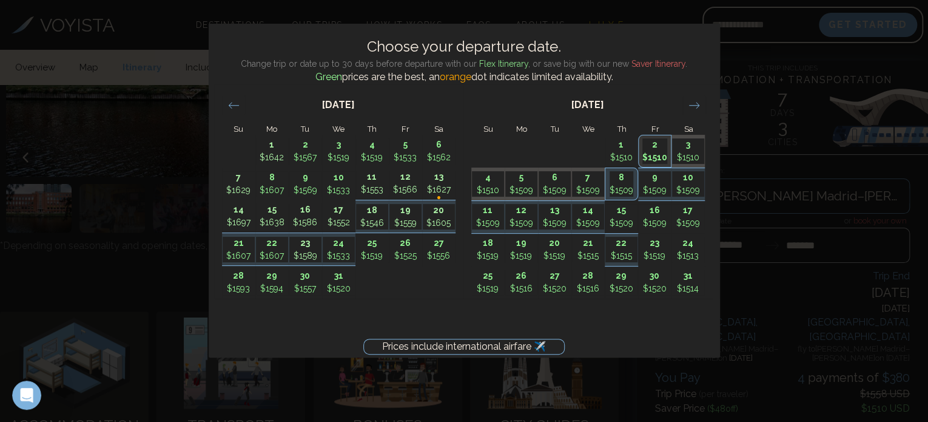
click at [411, 215] on p "19" at bounding box center [405, 210] width 32 height 13
type input "********"
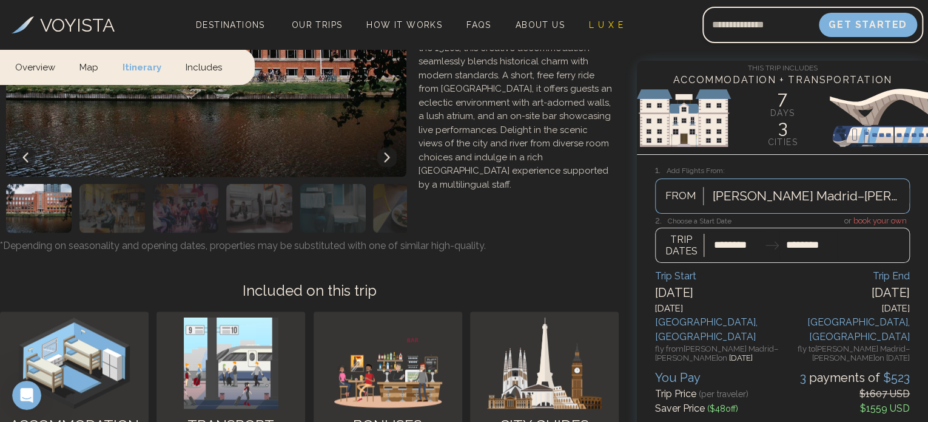
click at [411, 317] on img at bounding box center [387, 362] width 121 height 91
click at [682, 247] on div at bounding box center [782, 239] width 255 height 48
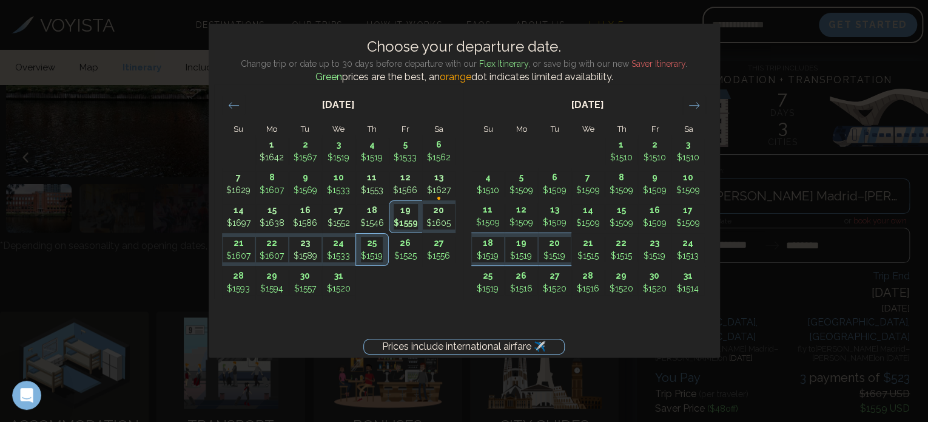
click at [414, 223] on p "$1559" at bounding box center [406, 223] width 24 height 13
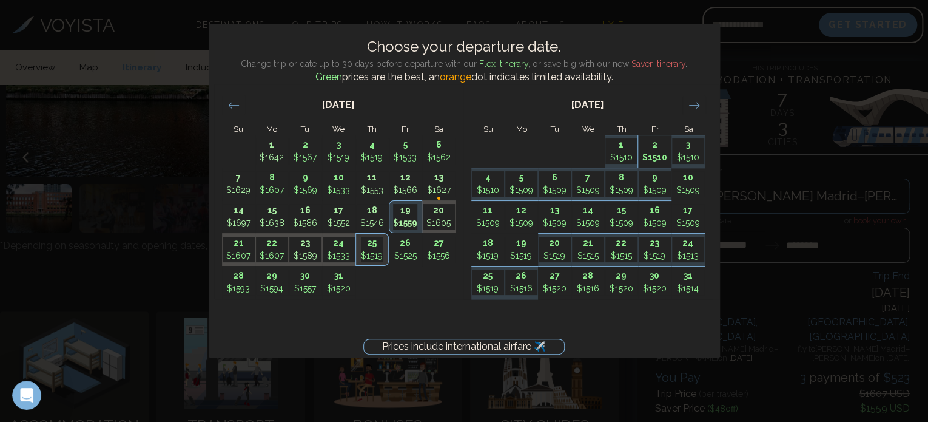
click at [657, 146] on p "2" at bounding box center [655, 144] width 32 height 13
type input "*******"
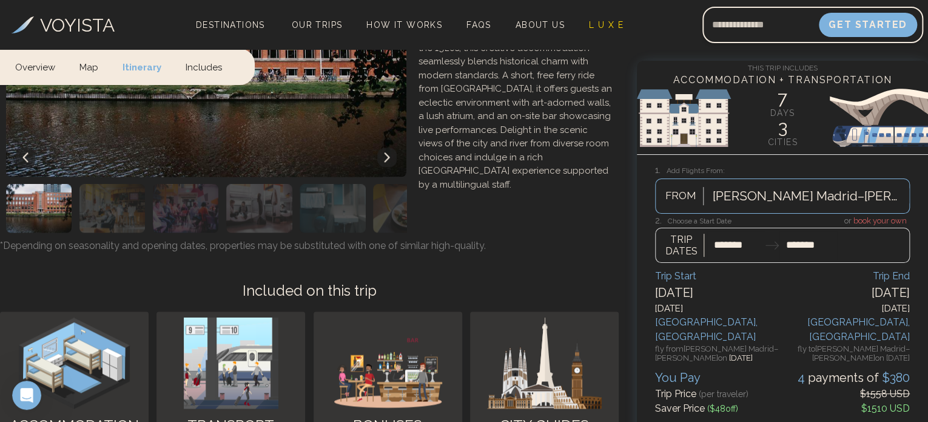
click at [687, 248] on div at bounding box center [782, 239] width 255 height 48
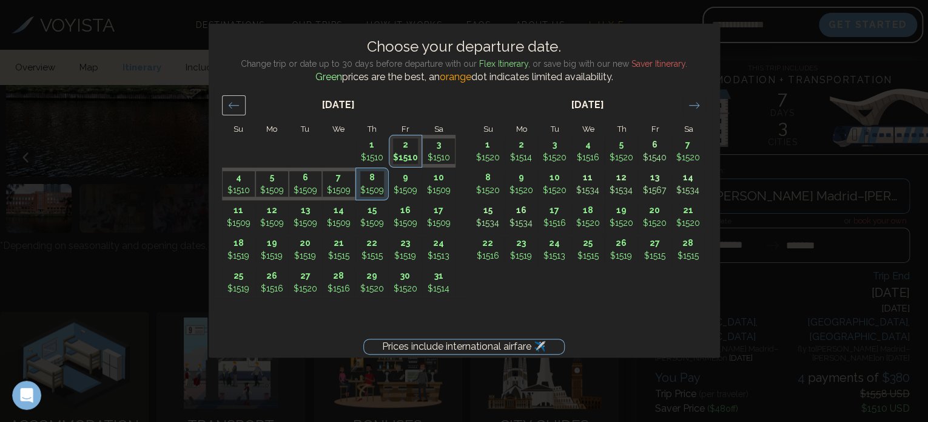
click at [234, 107] on icon "Move backward to switch to the previous month." at bounding box center [234, 105] width 12 height 12
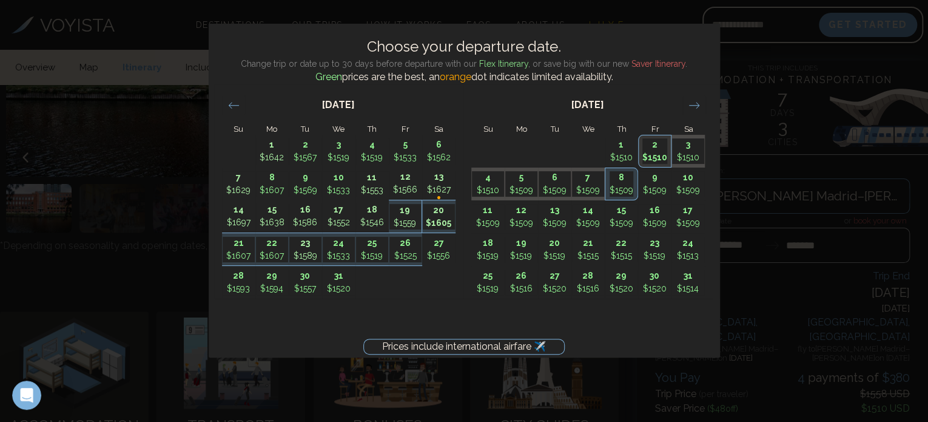
drag, startPoint x: 439, startPoint y: 200, endPoint x: 445, endPoint y: 223, distance: 23.1
click at [445, 223] on tbody "1 $1642 2 $1567 3 $1519 4 $1519 5 $1533 6 $1562 7 $1629 8 $1607 9 $1569 10 $153…" at bounding box center [339, 217] width 234 height 164
click at [445, 223] on p "$1605" at bounding box center [439, 223] width 32 height 13
type input "********"
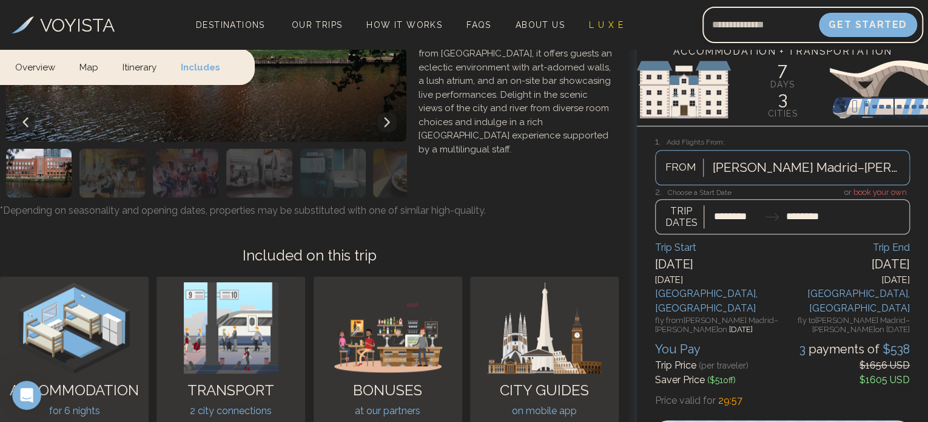
scroll to position [2938, 0]
click at [791, 102] on img at bounding box center [782, 89] width 291 height 73
click at [782, 84] on img at bounding box center [782, 89] width 291 height 73
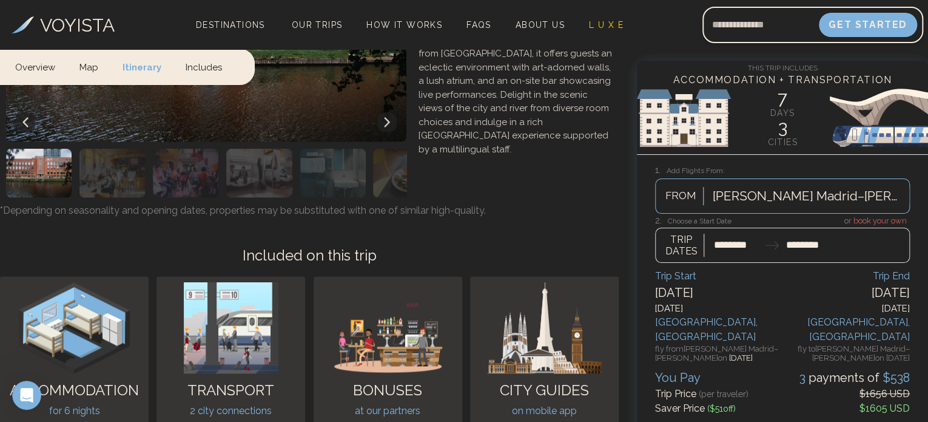
scroll to position [2829, 0]
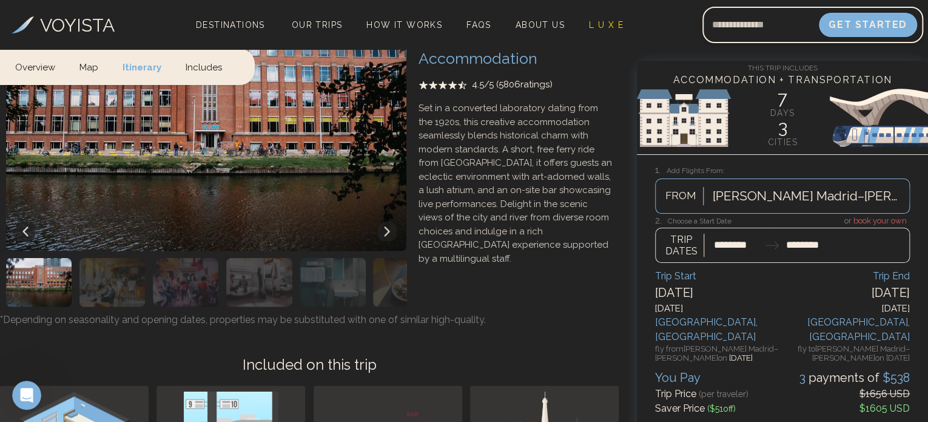
click at [136, 65] on link "Itinerary" at bounding box center [141, 67] width 63 height 36
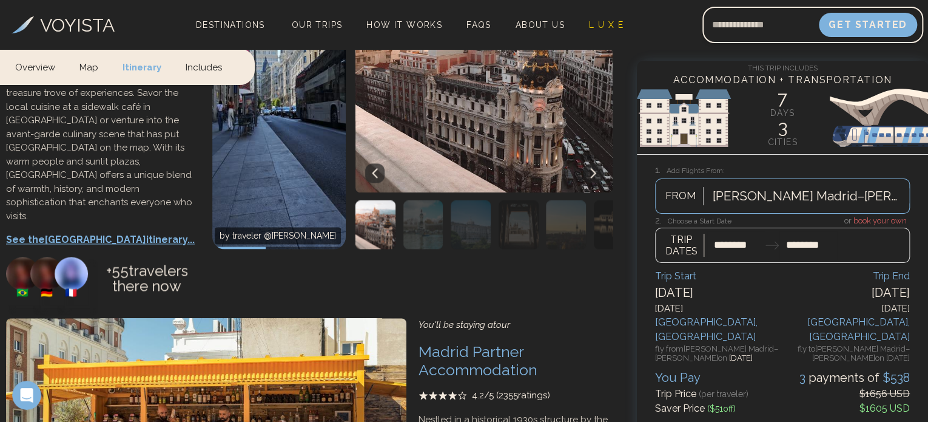
scroll to position [585, 0]
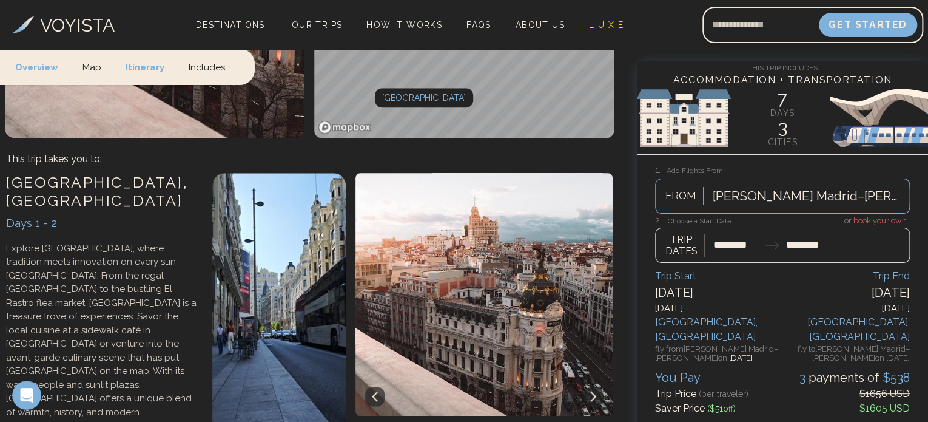
click at [661, 157] on div "This Trip Includes Accommodation + Transportation 7 days 3 cities 1. Add Flight…" at bounding box center [782, 283] width 291 height 444
click at [872, 218] on div at bounding box center [782, 239] width 255 height 48
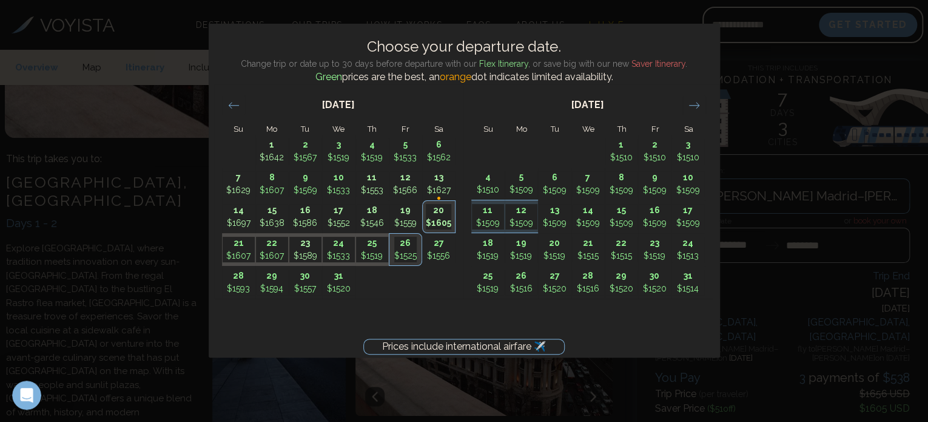
drag, startPoint x: 241, startPoint y: 391, endPoint x: 228, endPoint y: 403, distance: 18.0
click at [228, 403] on div "Prices include international airfare ✈️ Choose your departure date. Change trip…" at bounding box center [464, 211] width 928 height 422
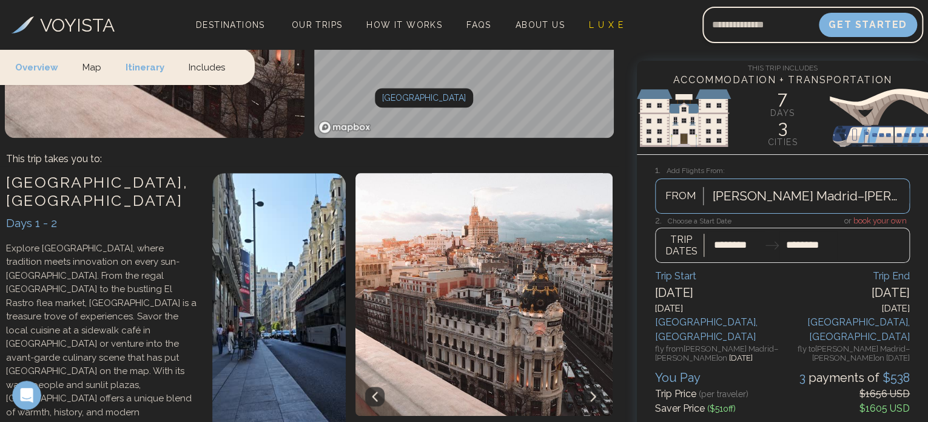
click at [863, 219] on div at bounding box center [782, 239] width 255 height 48
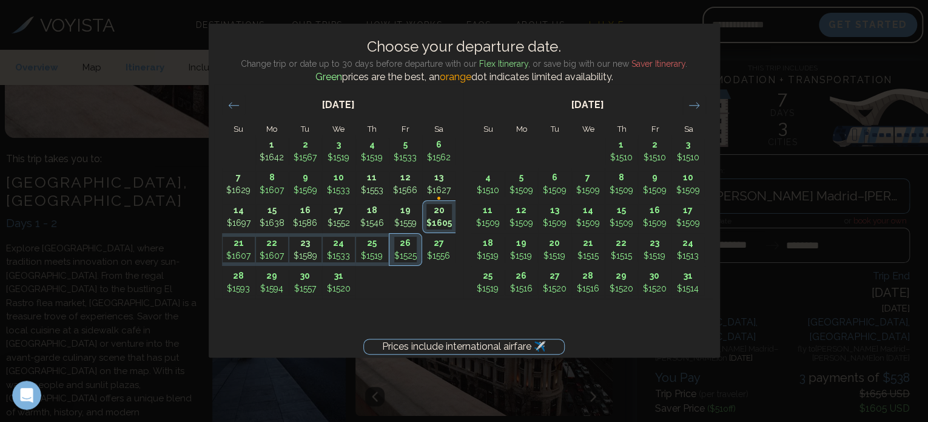
drag, startPoint x: 440, startPoint y: 215, endPoint x: 446, endPoint y: 215, distance: 6.7
click at [446, 215] on p "20" at bounding box center [438, 210] width 25 height 13
click at [444, 215] on p "20" at bounding box center [438, 210] width 25 height 13
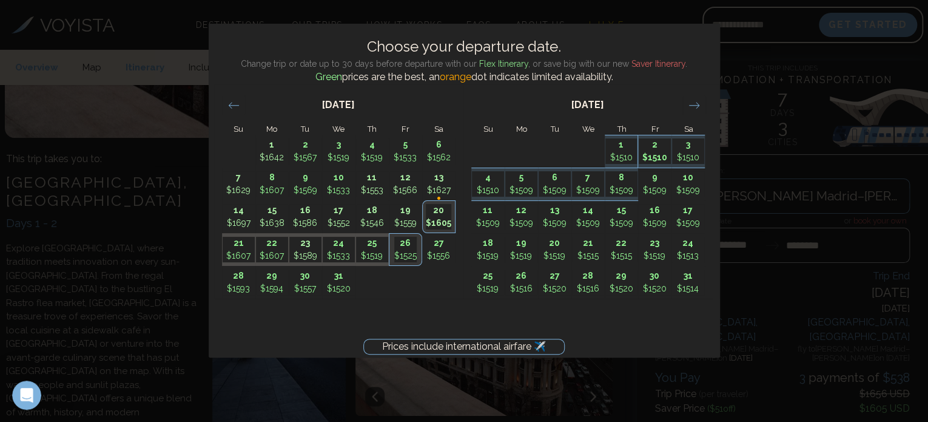
click at [655, 144] on p "2" at bounding box center [655, 144] width 32 height 13
type input "*******"
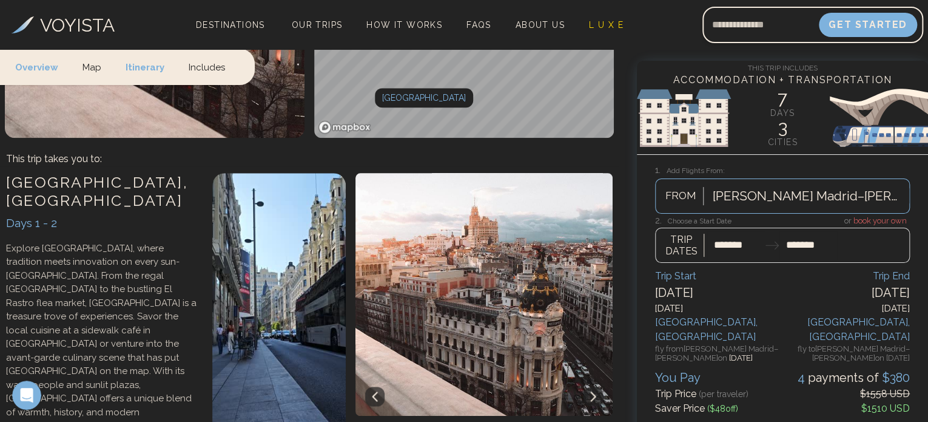
click at [733, 276] on div "Trip Start" at bounding box center [718, 276] width 127 height 15
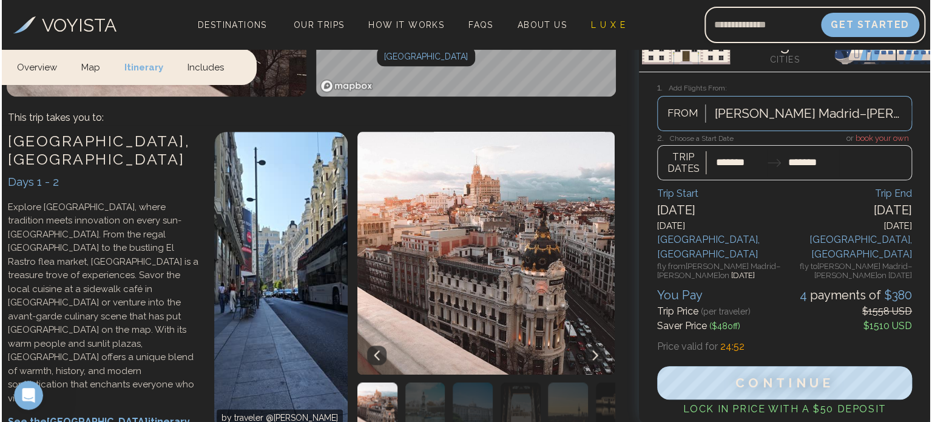
scroll to position [627, 0]
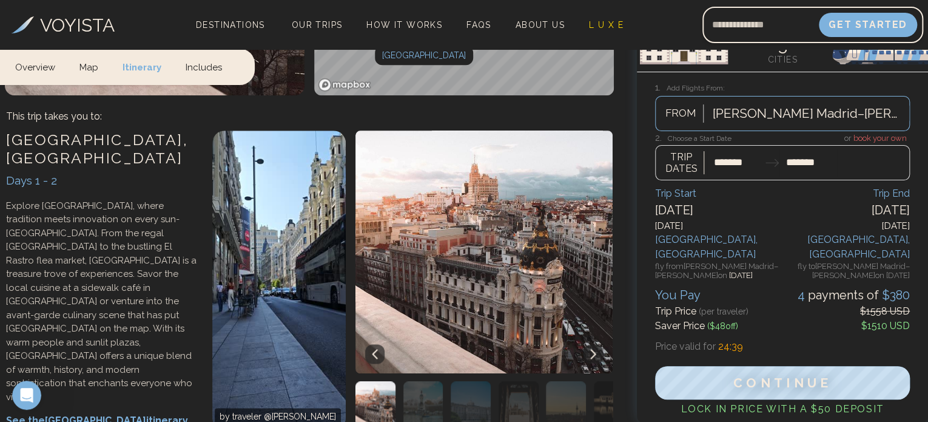
click at [87, 413] on p "See the Madrid itinerary..." at bounding box center [103, 420] width 194 height 15
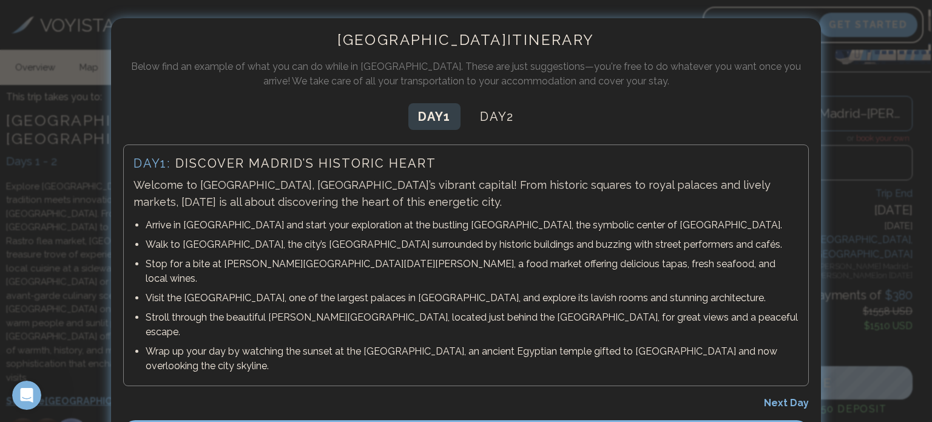
click at [420, 115] on button "Day 1" at bounding box center [434, 116] width 52 height 27
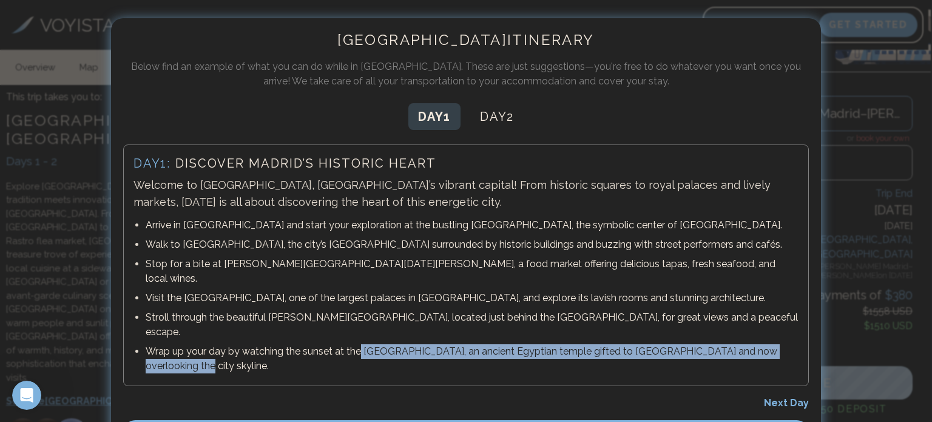
drag, startPoint x: 357, startPoint y: 322, endPoint x: 585, endPoint y: 332, distance: 228.3
click at [585, 344] on p "Wrap up your day by watching the sunset at the [GEOGRAPHIC_DATA], an ancient Eg…" at bounding box center [472, 358] width 653 height 29
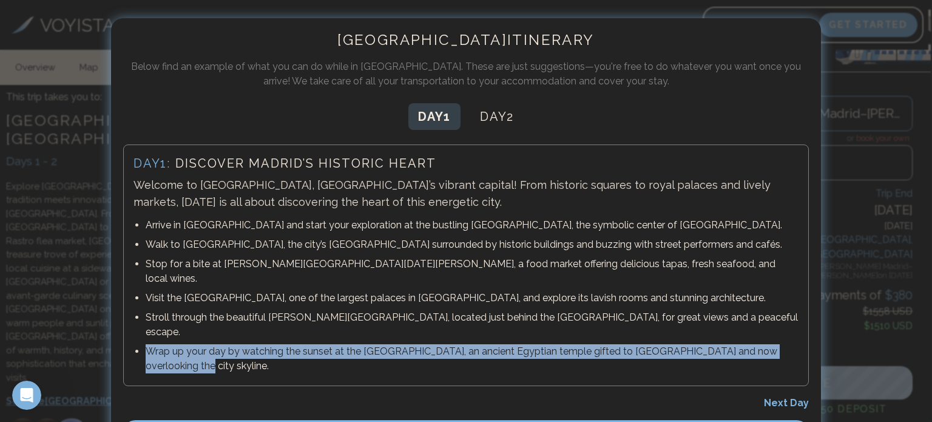
drag, startPoint x: 142, startPoint y: 321, endPoint x: 201, endPoint y: 337, distance: 60.9
click at [201, 337] on ul "Arrive in [GEOGRAPHIC_DATA] and start your exploration at the bustling [GEOGRAP…" at bounding box center [465, 295] width 665 height 160
copy p "Wrap up your day by watching the sunset at the [GEOGRAPHIC_DATA], an ancient Eg…"
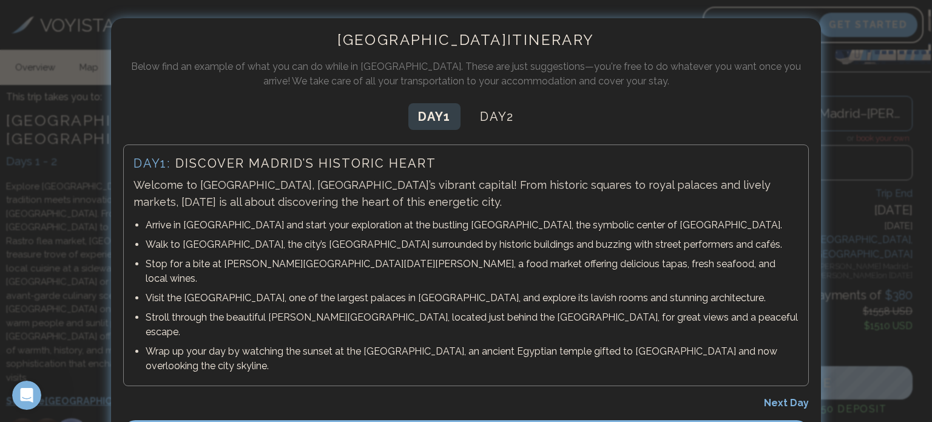
click at [428, 119] on button "Day 1" at bounding box center [434, 116] width 52 height 27
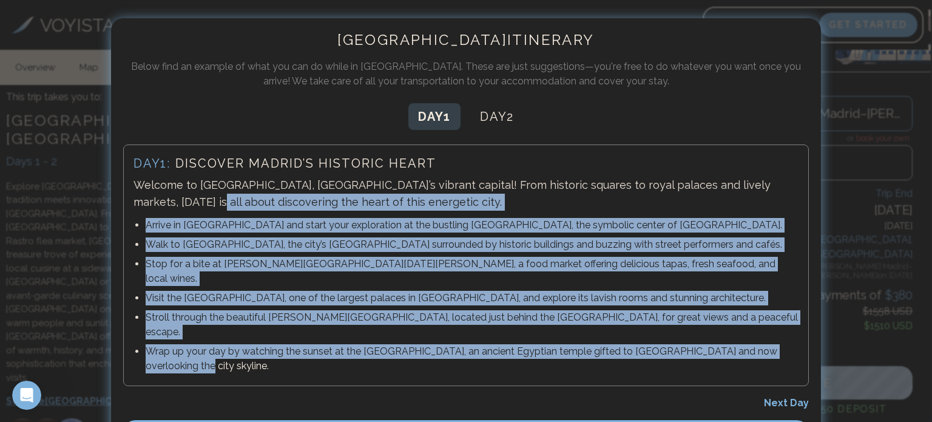
drag, startPoint x: 191, startPoint y: 339, endPoint x: 132, endPoint y: 195, distance: 155.5
click at [132, 195] on div "Day 1 : Discover Madrid’s Historic Heart Welcome to [GEOGRAPHIC_DATA], [GEOGRAP…" at bounding box center [465, 264] width 685 height 241
click at [626, 181] on p "Welcome to [GEOGRAPHIC_DATA], [GEOGRAPHIC_DATA]’s vibrant capital! From histori…" at bounding box center [465, 193] width 665 height 34
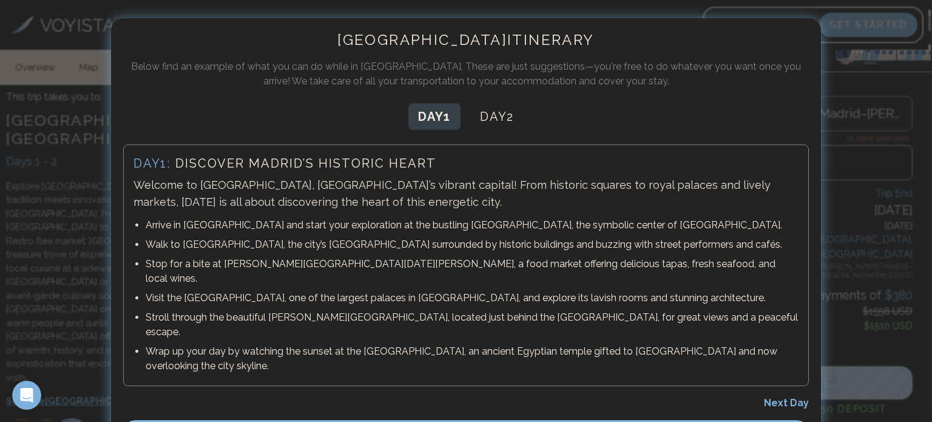
scroll to position [29, 0]
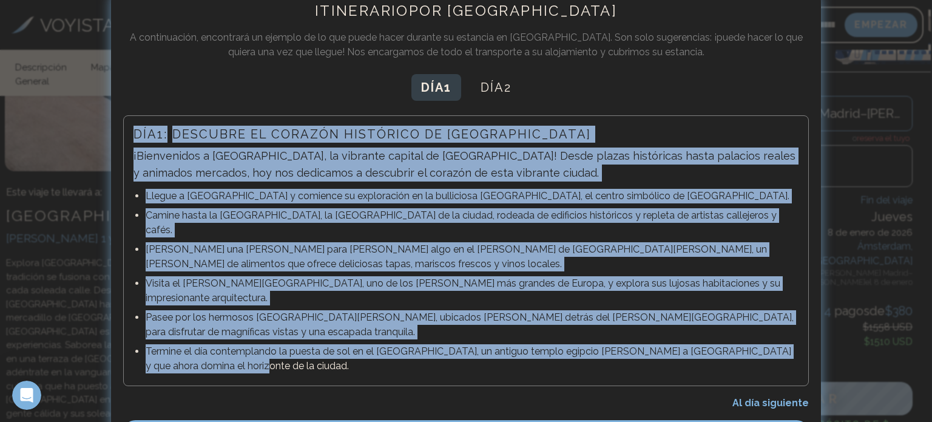
drag, startPoint x: 269, startPoint y: 319, endPoint x: 125, endPoint y: 128, distance: 239.1
click at [125, 128] on div "Día 1 : Descubre el corazón histórico de [GEOGRAPHIC_DATA] ¡Bienvenidos a [GEOG…" at bounding box center [465, 250] width 685 height 271
copy div "Lor 9 : Ipsumdol si ametcon adipiscin el Seddoe ¡Temporincid u Labore, et dolor…"
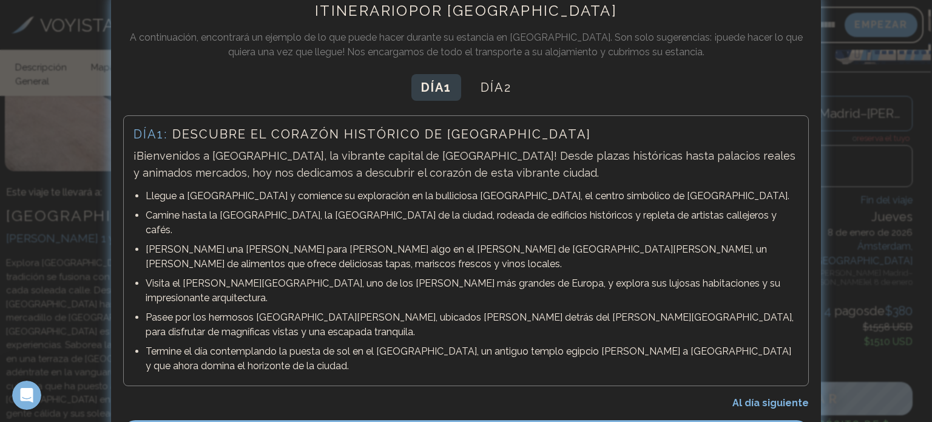
click at [302, 66] on div "Itinerario por [GEOGRAPHIC_DATA] A continuación, encontrará un ejemplo de lo qu…" at bounding box center [466, 228] width 710 height 479
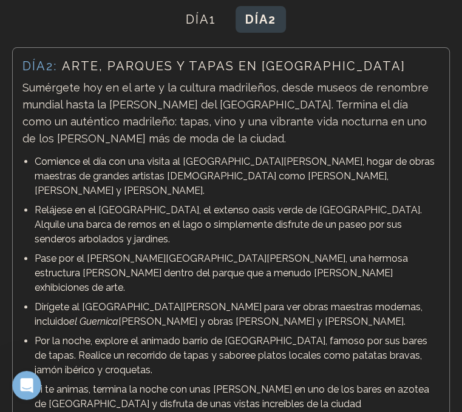
scroll to position [110, 0]
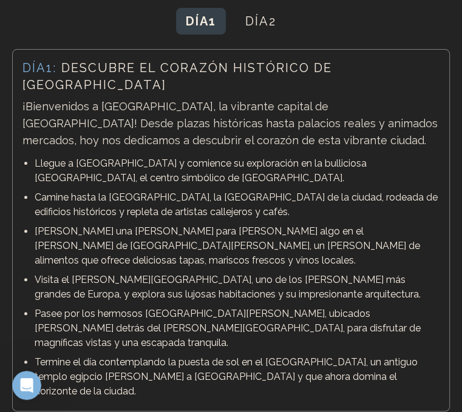
click at [209, 15] on font "1" at bounding box center [212, 21] width 7 height 15
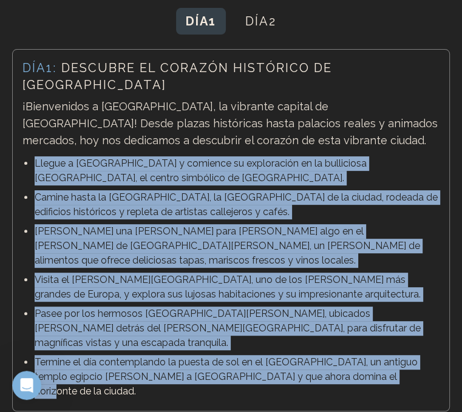
drag, startPoint x: 372, startPoint y: 337, endPoint x: 31, endPoint y: 146, distance: 390.5
click at [31, 154] on ul "Llegue a [GEOGRAPHIC_DATA] y comience su exploración en la bulliciosa [GEOGRAPH…" at bounding box center [230, 277] width 417 height 247
copy ul "Llegue a [GEOGRAPHIC_DATA] y comience su exploración en la bulliciosa [GEOGRAPH…"
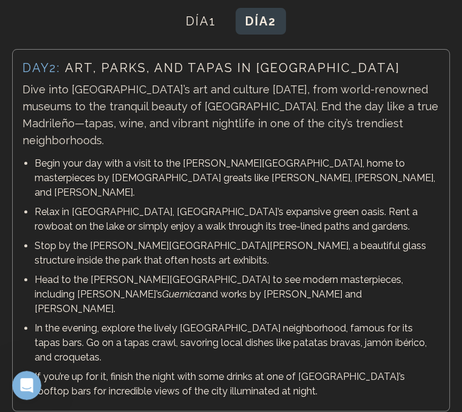
click at [238, 28] on button "Día 2" at bounding box center [260, 21] width 50 height 27
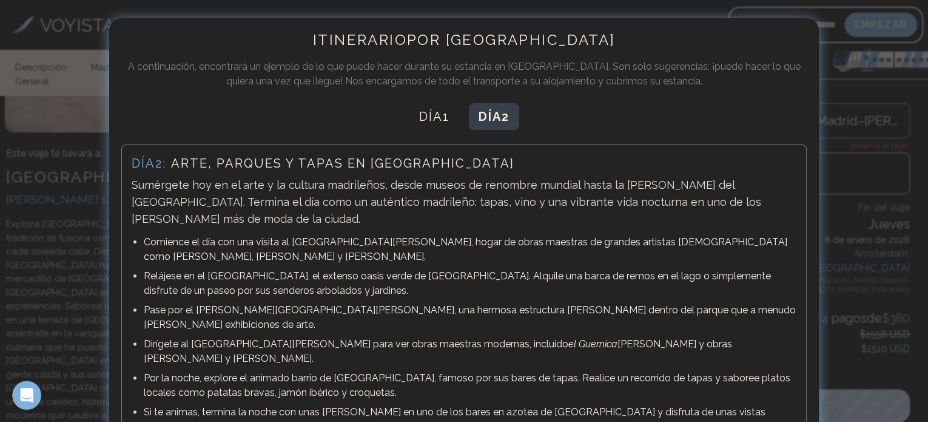
scroll to position [75, 0]
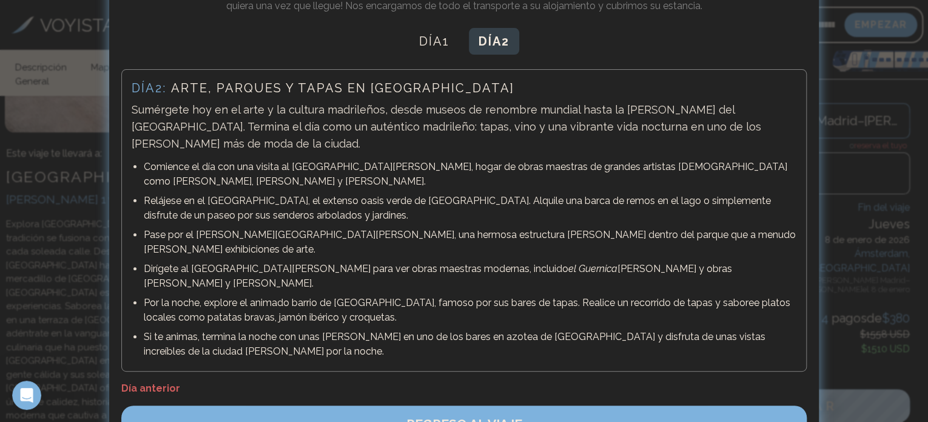
click at [489, 416] on font "REGRESO AL VIAJE" at bounding box center [464, 423] width 116 height 15
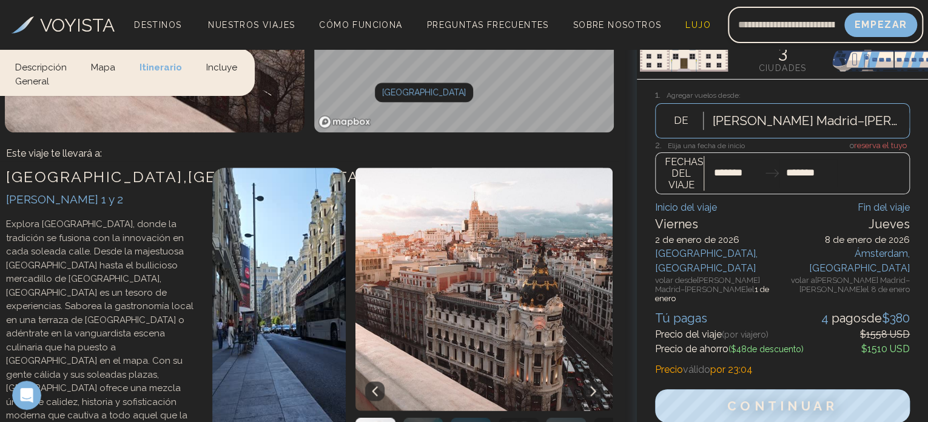
drag, startPoint x: 489, startPoint y: 372, endPoint x: 62, endPoint y: 275, distance: 437.4
click at [62, 275] on div "[GEOGRAPHIC_DATA] , [GEOGRAPHIC_DATA] [PERSON_NAME] 1 y 2 Explora [GEOGRAPHIC_D…" at bounding box center [309, 345] width 619 height 369
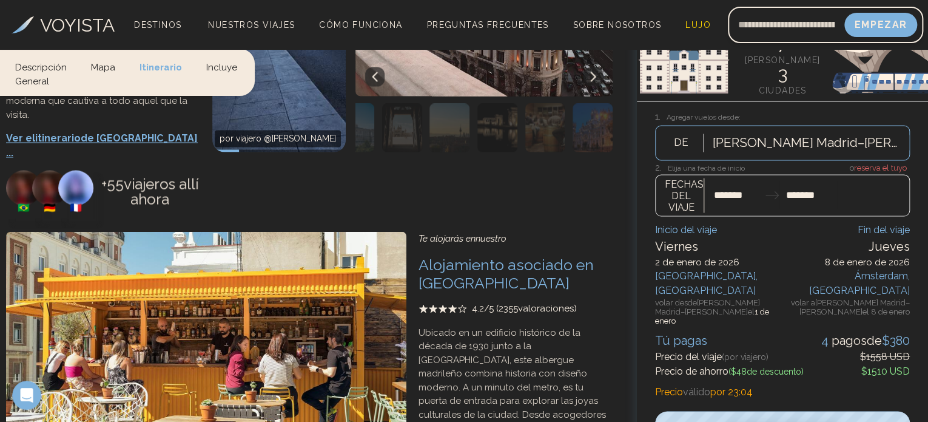
scroll to position [992, 0]
click at [463, 254] on font "Alojamiento asociado en [GEOGRAPHIC_DATA]" at bounding box center [505, 272] width 175 height 36
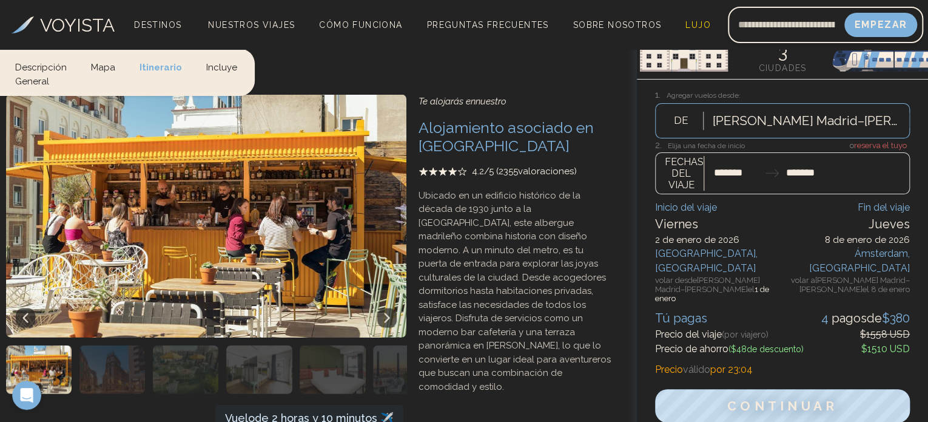
scroll to position [1130, 0]
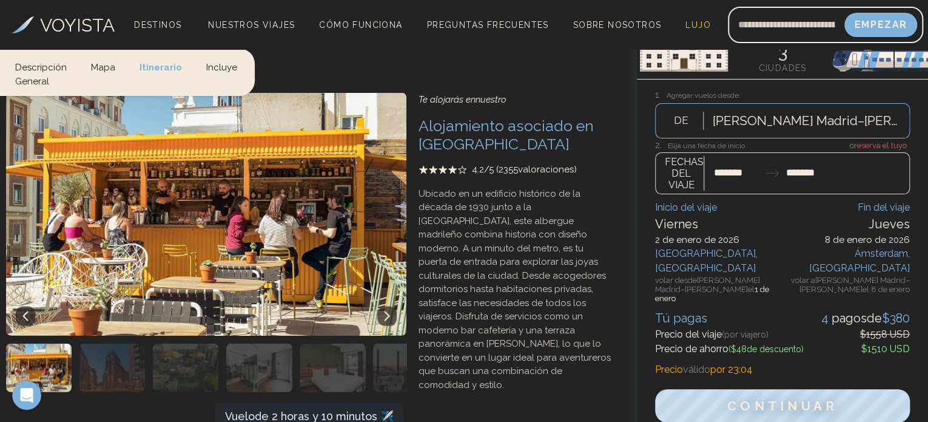
click at [222, 160] on img at bounding box center [201, 213] width 410 height 243
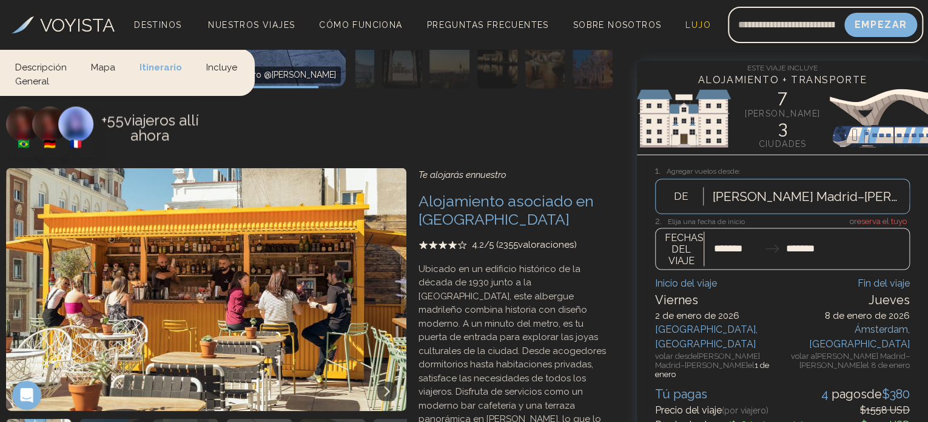
scroll to position [1050, 0]
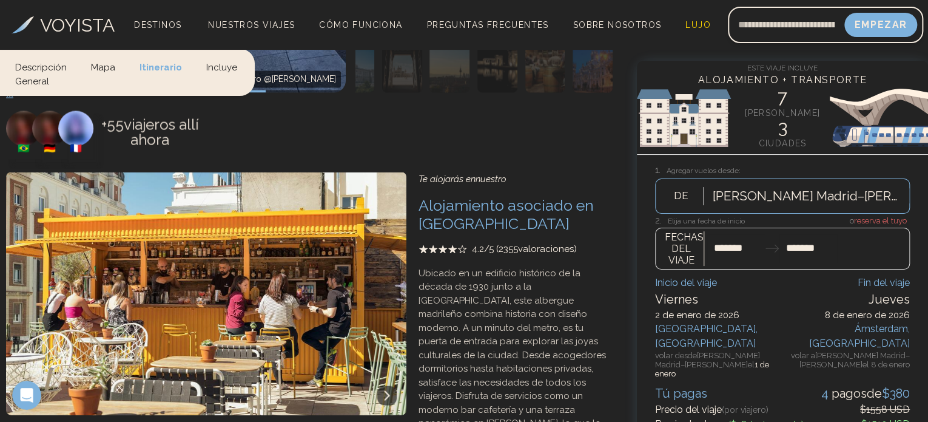
click at [457, 244] on icon at bounding box center [462, 249] width 10 height 10
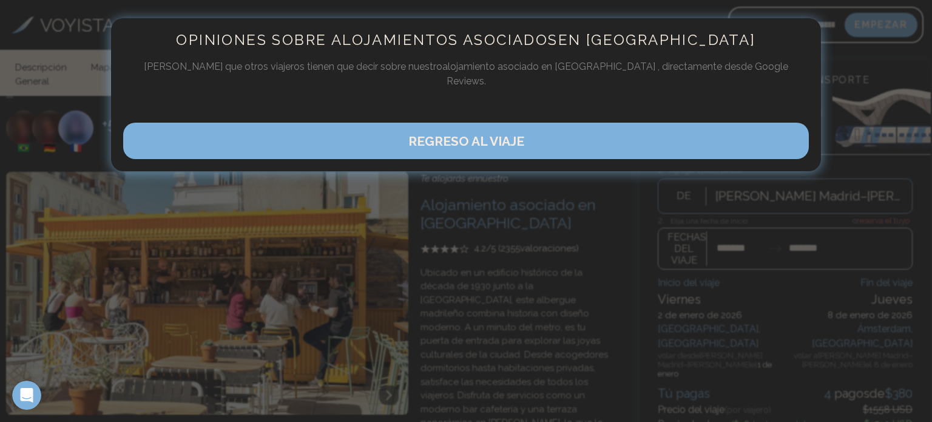
click at [538, 127] on button "REGRESO AL VIAJE" at bounding box center [465, 141] width 685 height 36
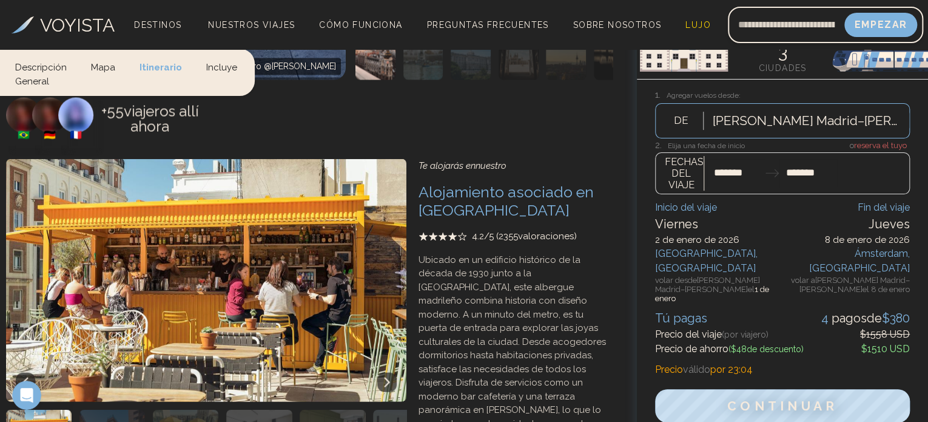
scroll to position [1068, 0]
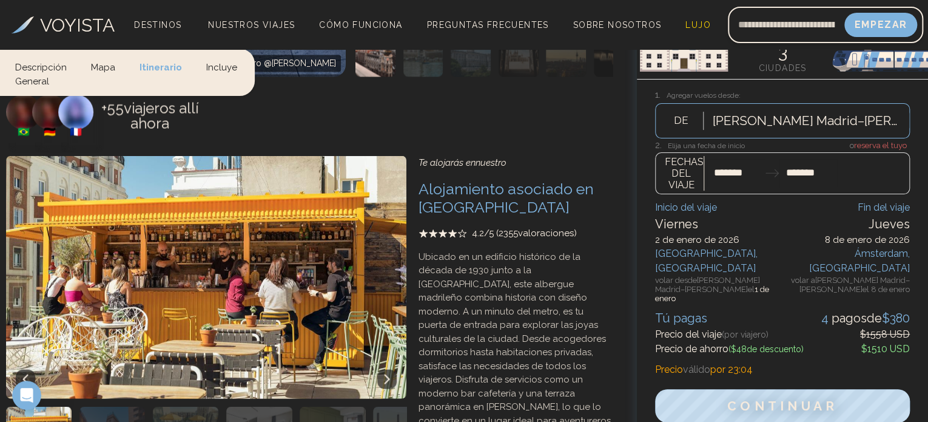
click at [459, 63] on div "Descripción general Mapa Itinerario Incluye" at bounding box center [464, 72] width 928 height 47
click at [440, 89] on div "Descripción general Mapa Itinerario Incluye" at bounding box center [464, 72] width 928 height 47
click at [296, 155] on img at bounding box center [201, 276] width 410 height 243
click at [519, 226] on span "4.2 /5 ( 2355 valoraciones)" at bounding box center [524, 233] width 105 height 14
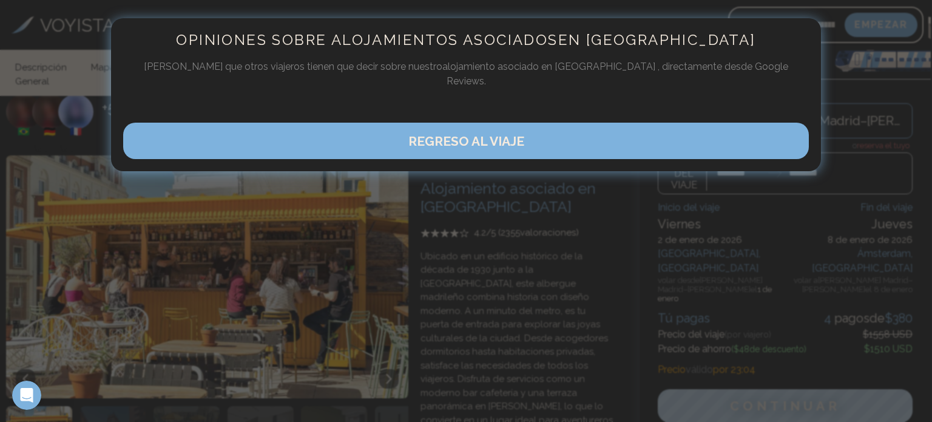
click at [519, 133] on font "REGRESO AL VIAJE" at bounding box center [466, 140] width 116 height 15
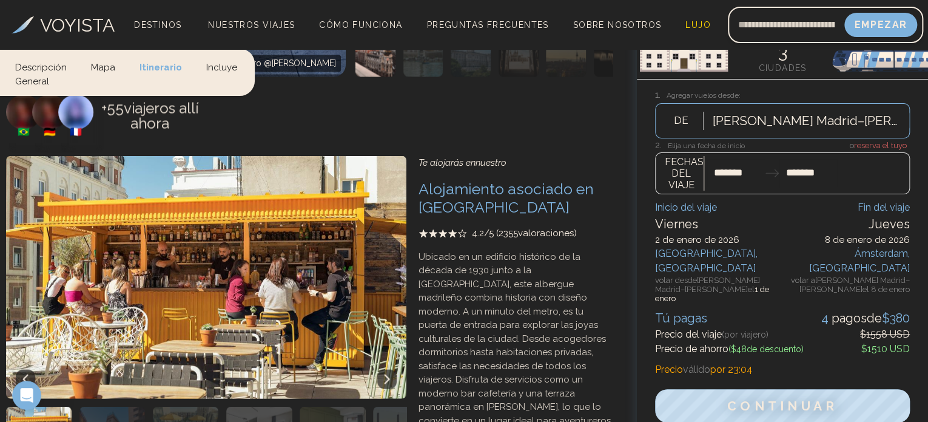
click at [523, 249] on p "Ubicado en un edificio histórico de la década de 1930 junto a la [GEOGRAPHIC_DA…" at bounding box center [515, 351] width 194 height 205
click at [98, 406] on img "button" at bounding box center [112, 430] width 66 height 49
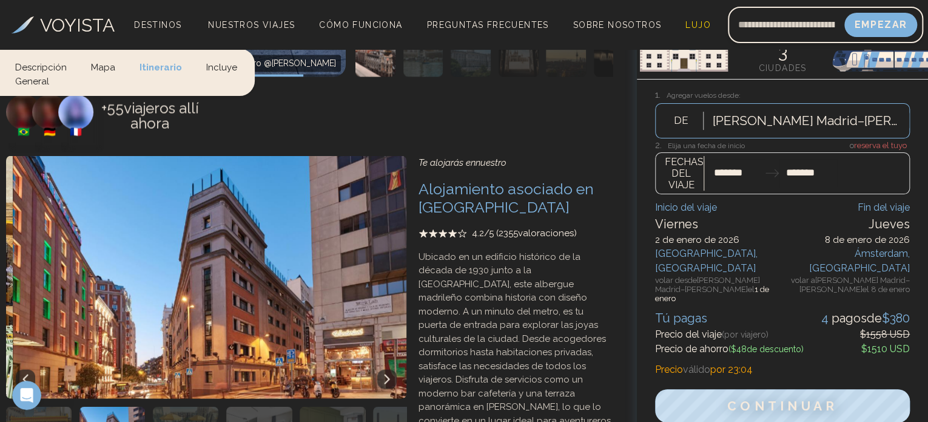
click at [150, 406] on div at bounding box center [181, 430] width 73 height 49
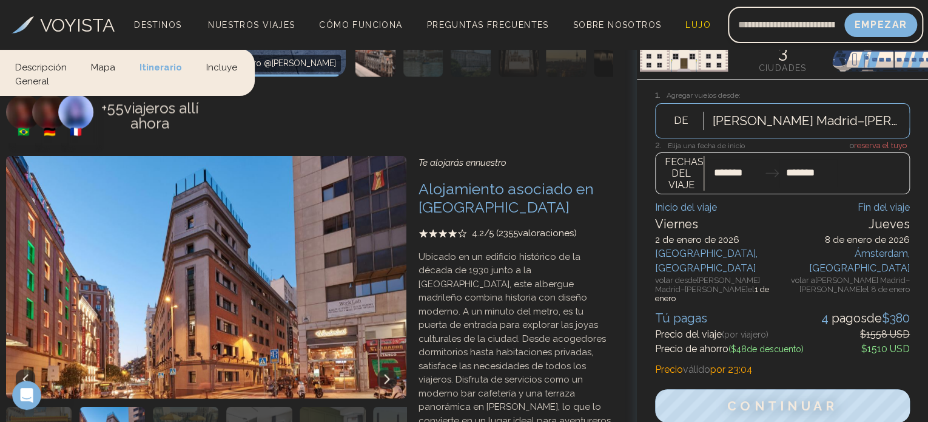
click at [175, 406] on img "button" at bounding box center [186, 430] width 66 height 49
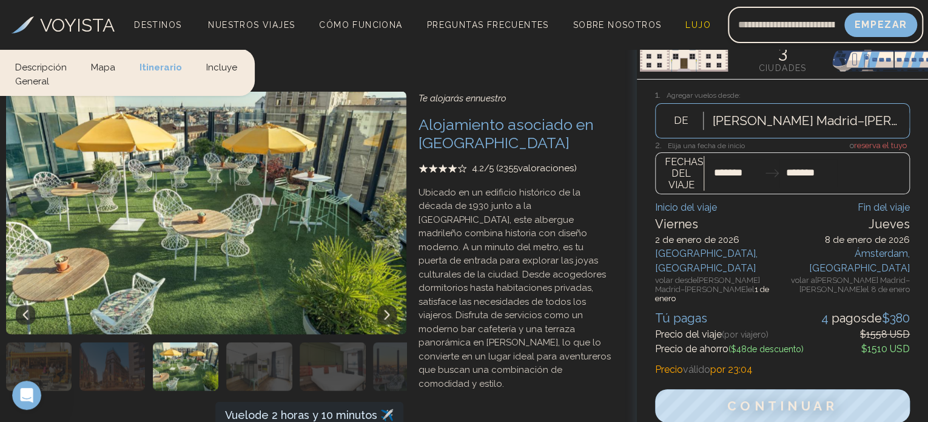
scroll to position [1133, 0]
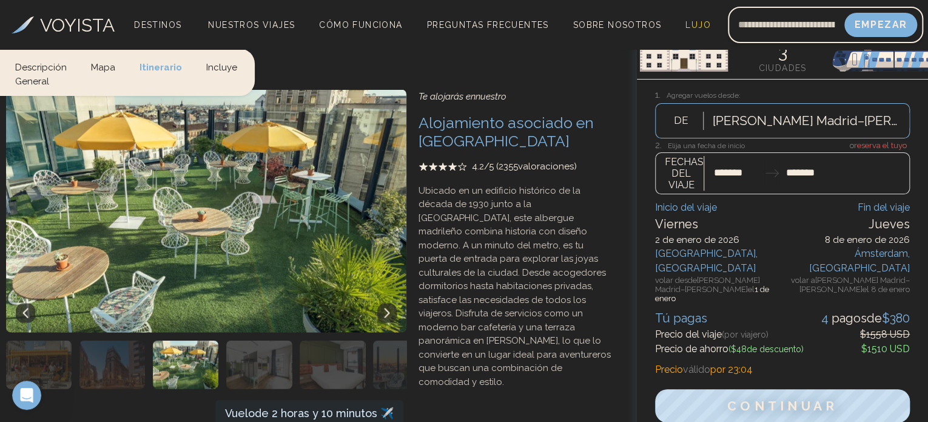
click at [303, 404] on div "Vuelo de 2 horas y 10 minutos ✈️" at bounding box center [309, 412] width 169 height 17
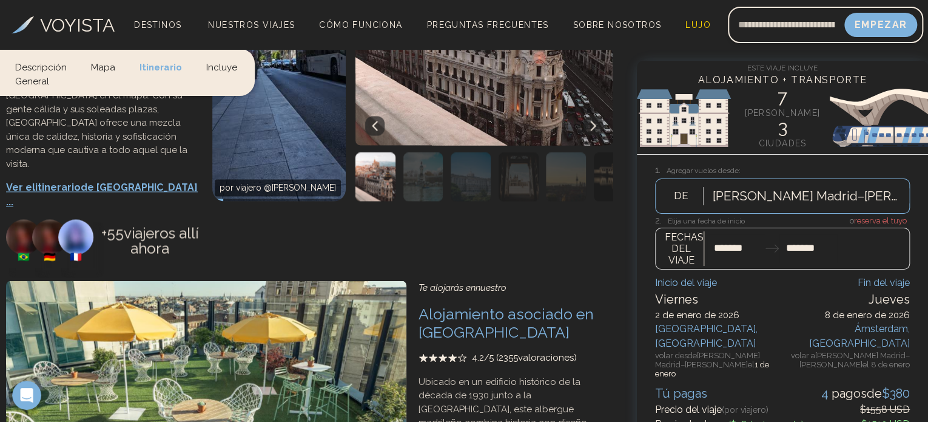
scroll to position [941, 0]
click at [401, 20] on font "Cómo funciona" at bounding box center [360, 25] width 83 height 10
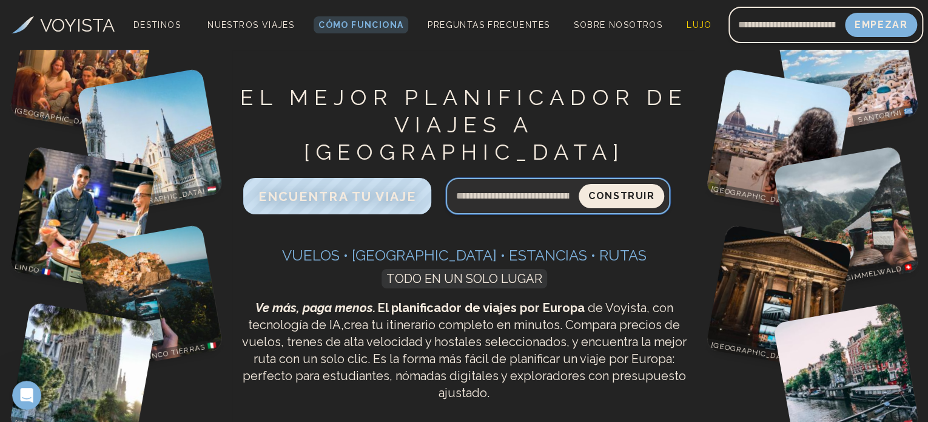
click at [512, 181] on input "Consulta de búsqueda" at bounding box center [512, 195] width 133 height 29
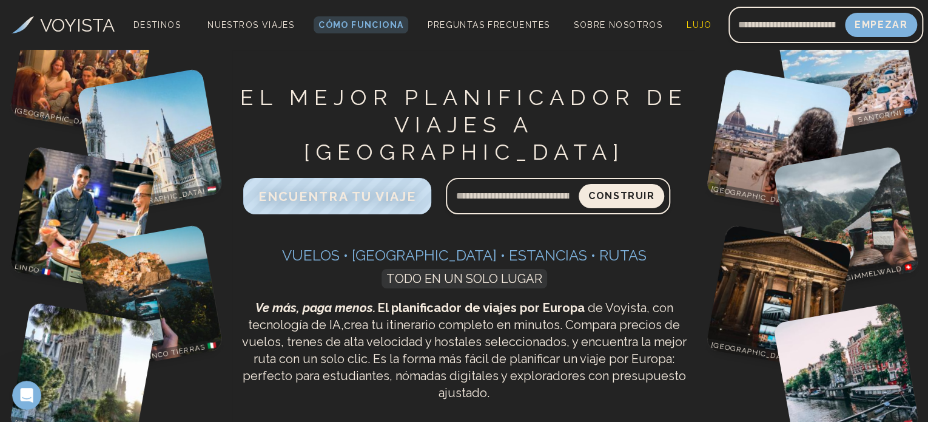
click at [474, 269] on span "TODO EN UN SOLO LUGAR" at bounding box center [464, 278] width 166 height 19
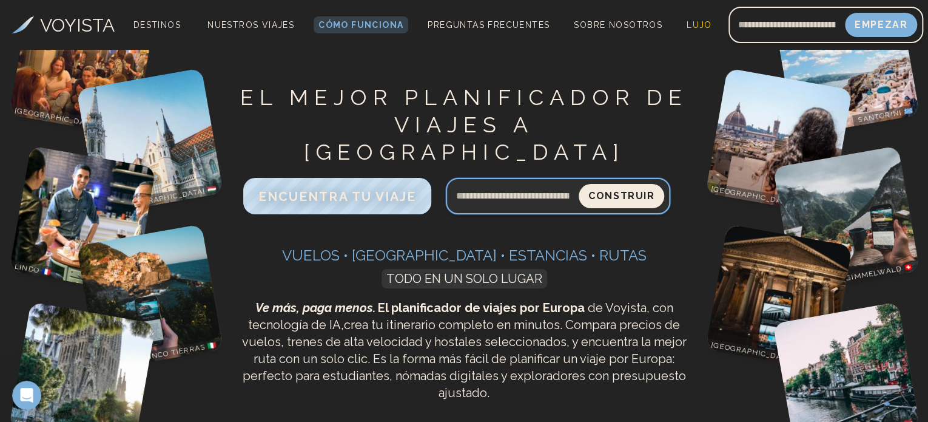
click at [477, 181] on input "Consulta de búsqueda" at bounding box center [512, 195] width 133 height 29
type input "*"
type input "**********"
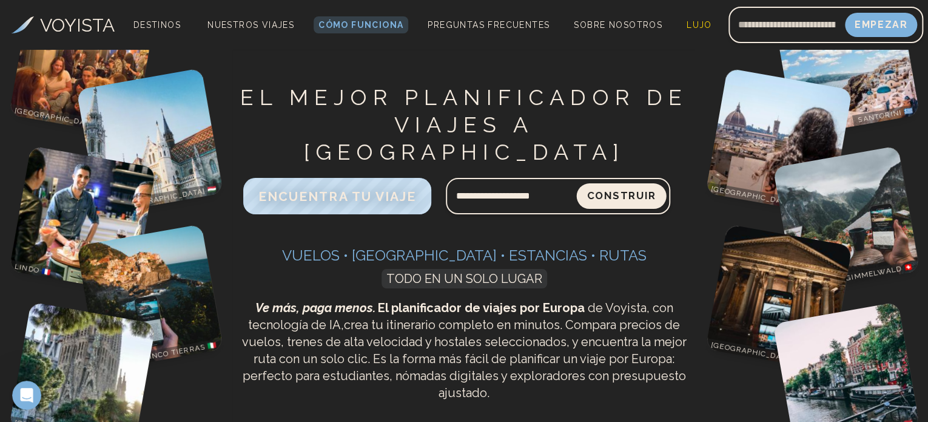
click at [640, 190] on font "Construir" at bounding box center [621, 196] width 70 height 12
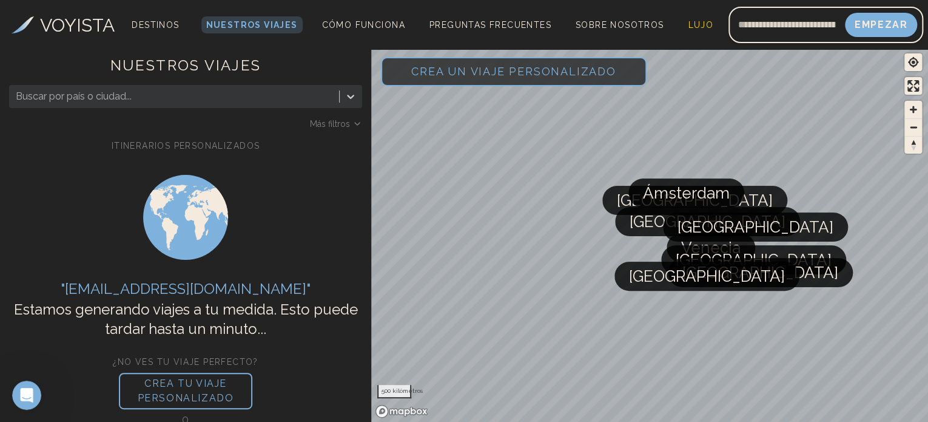
click at [217, 101] on div at bounding box center [174, 96] width 317 height 17
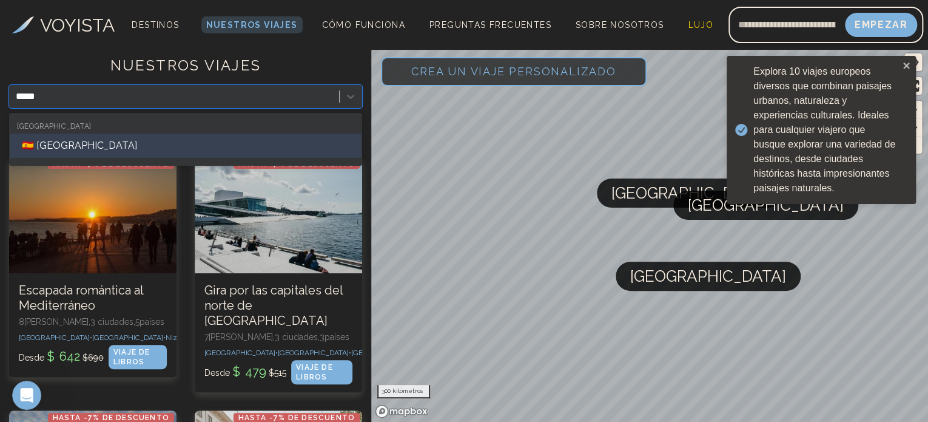
type input "******"
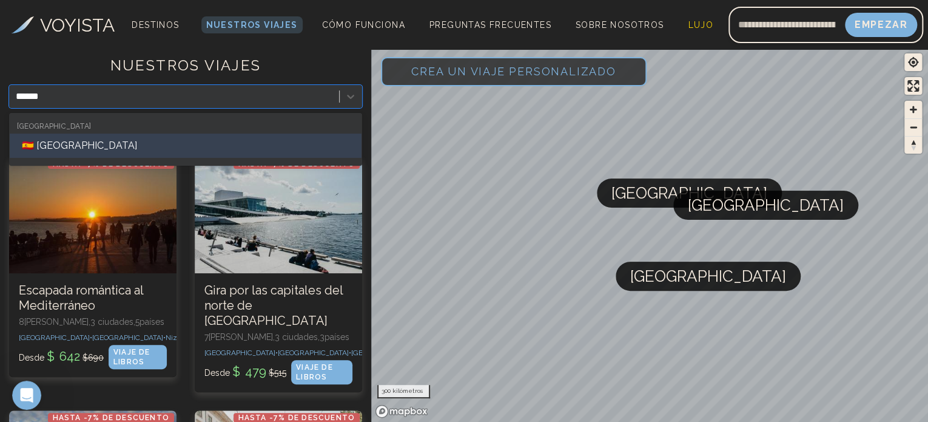
click at [216, 145] on div "🇪🇸 [GEOGRAPHIC_DATA]" at bounding box center [186, 145] width 352 height 24
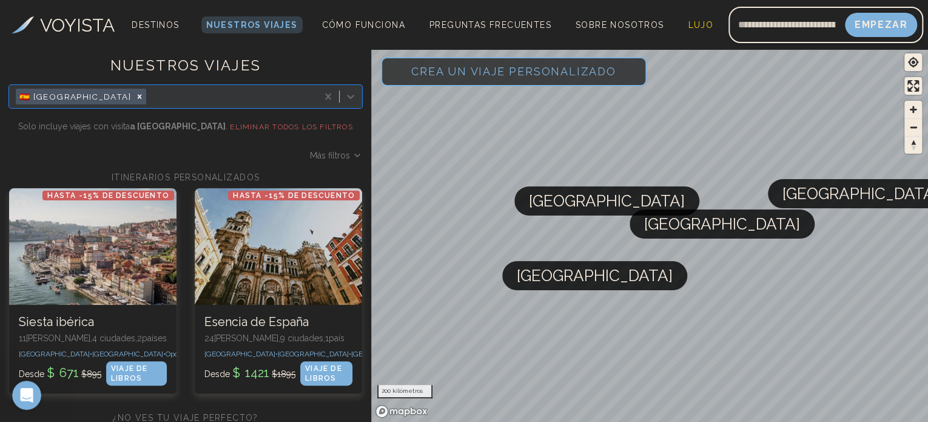
type input "*"
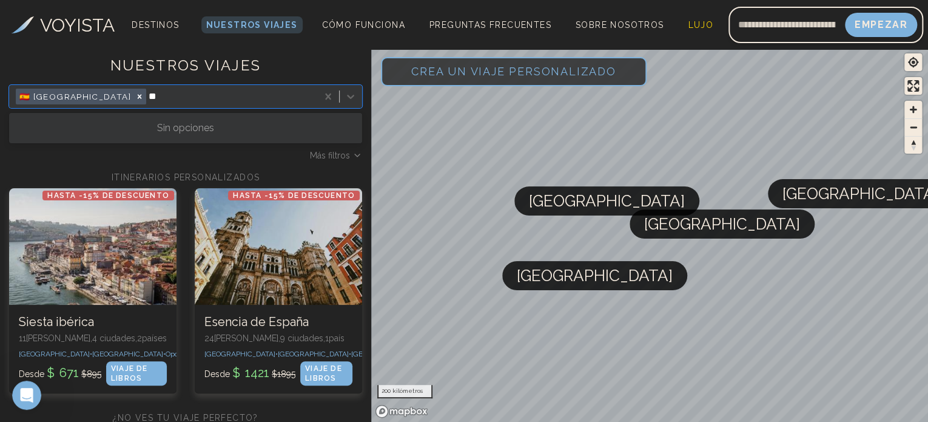
type input "*"
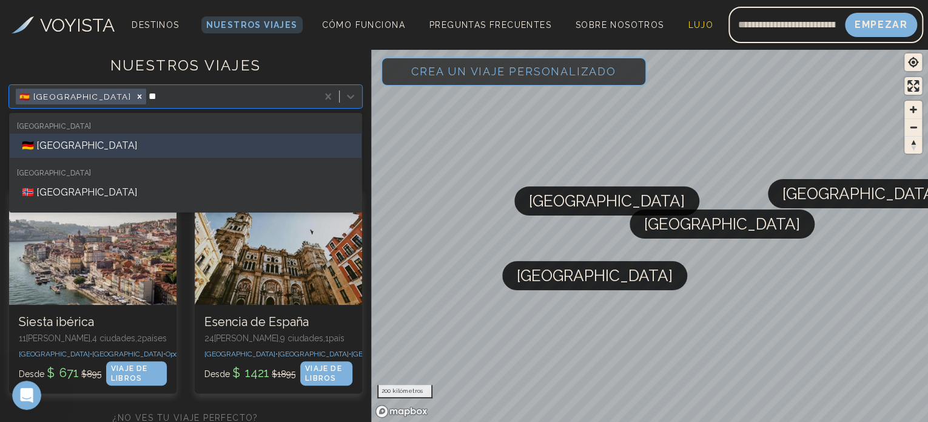
type input "*"
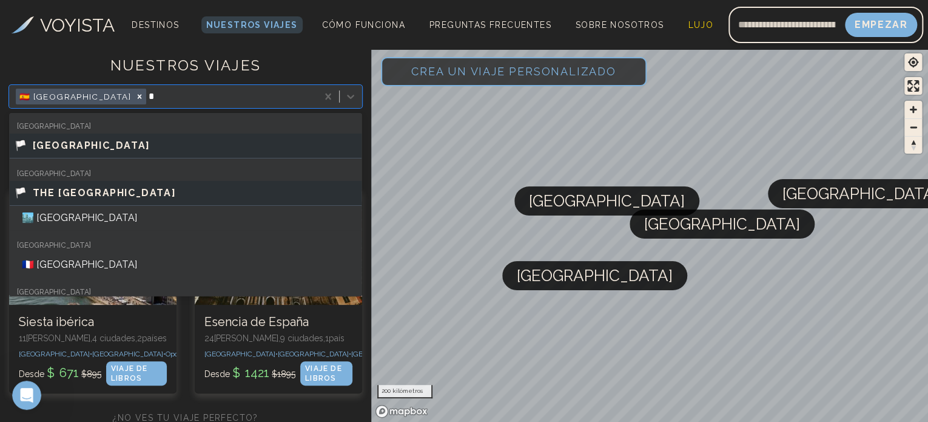
type input "**"
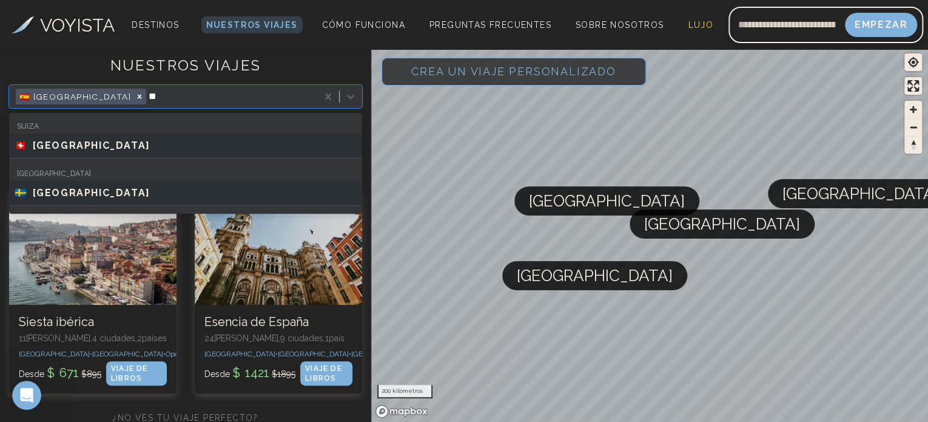
click at [203, 135] on div "🇨🇭 [GEOGRAPHIC_DATA]" at bounding box center [186, 145] width 352 height 25
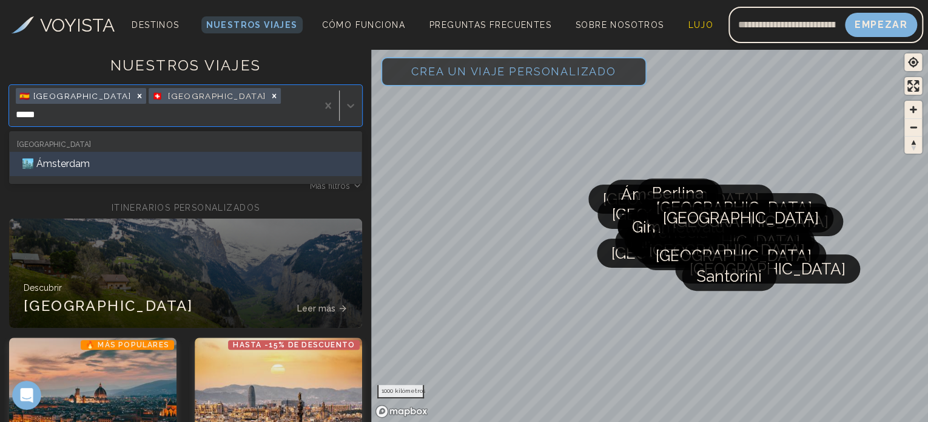
type input "******"
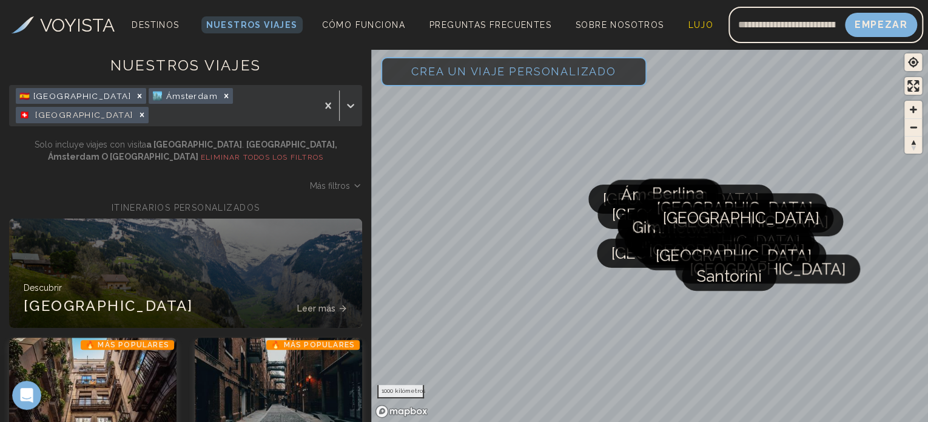
drag, startPoint x: 181, startPoint y: 113, endPoint x: 291, endPoint y: 53, distance: 125.1
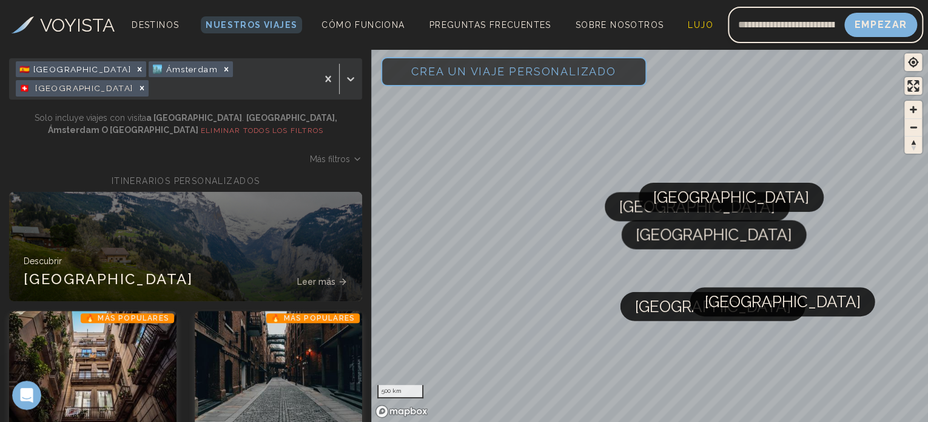
scroll to position [8, 0]
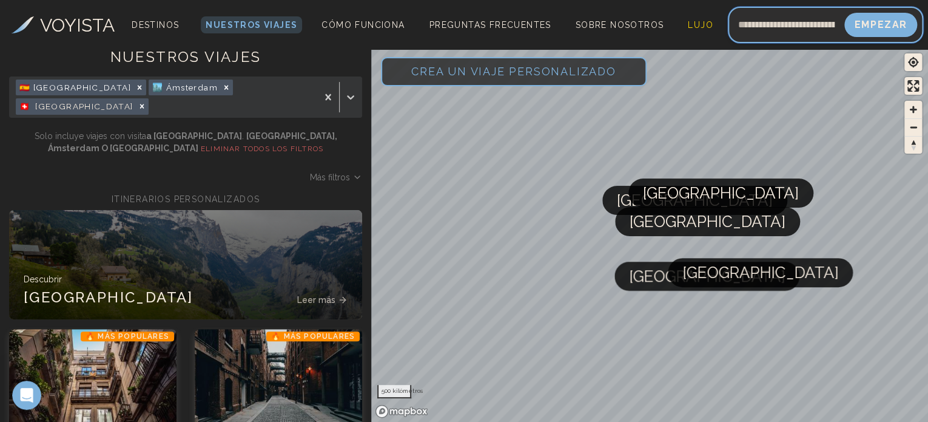
click at [804, 35] on input "Dirección de correo electrónico" at bounding box center [786, 24] width 116 height 29
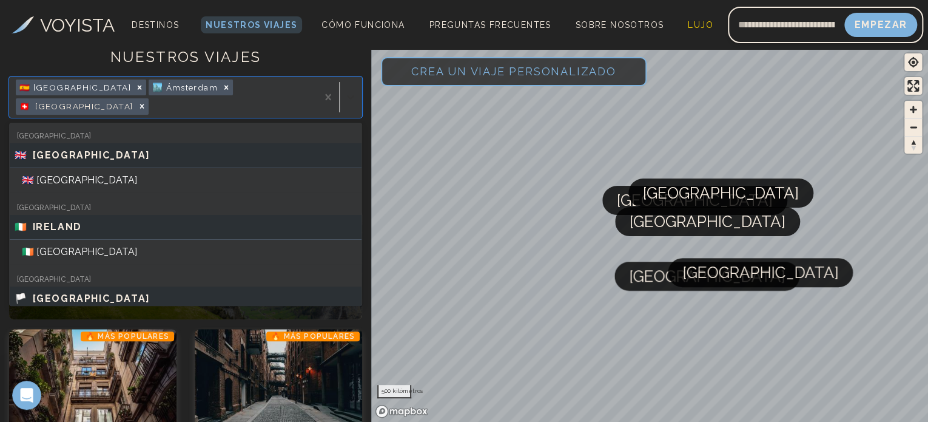
click at [353, 95] on icon at bounding box center [350, 97] width 7 height 4
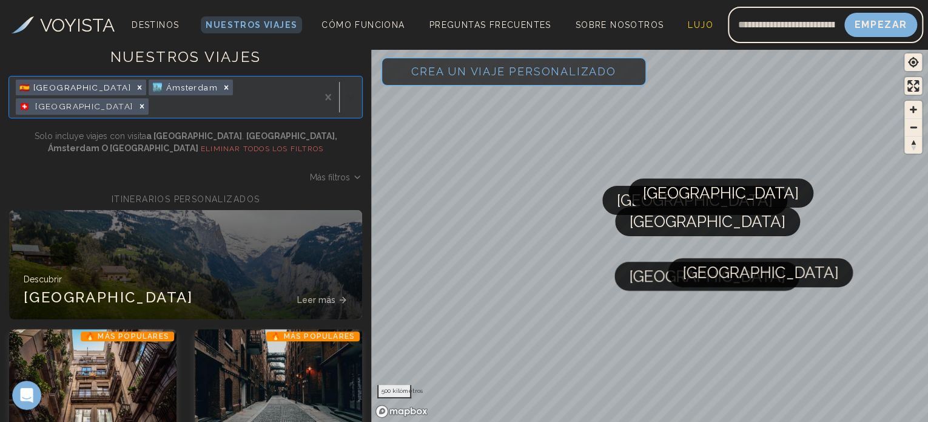
click at [353, 95] on icon at bounding box center [350, 97] width 7 height 4
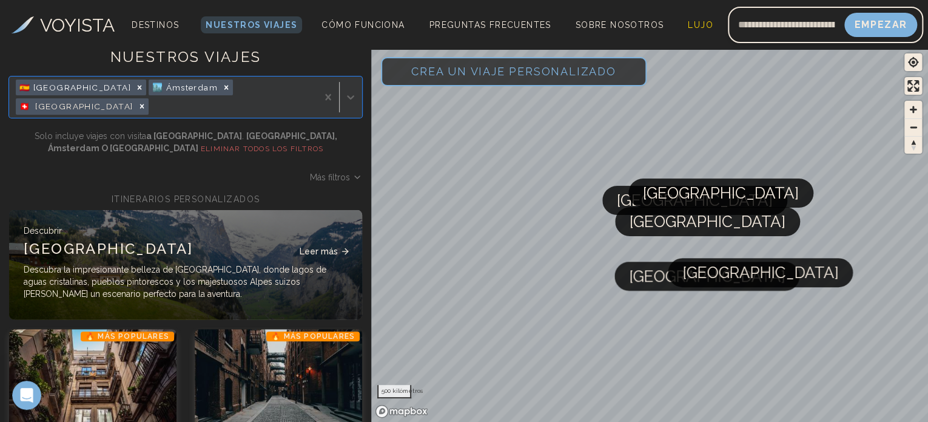
click at [300, 264] on font "Descubra la impresionante belleza de [GEOGRAPHIC_DATA], donde lagos de aguas cr…" at bounding box center [175, 281] width 303 height 34
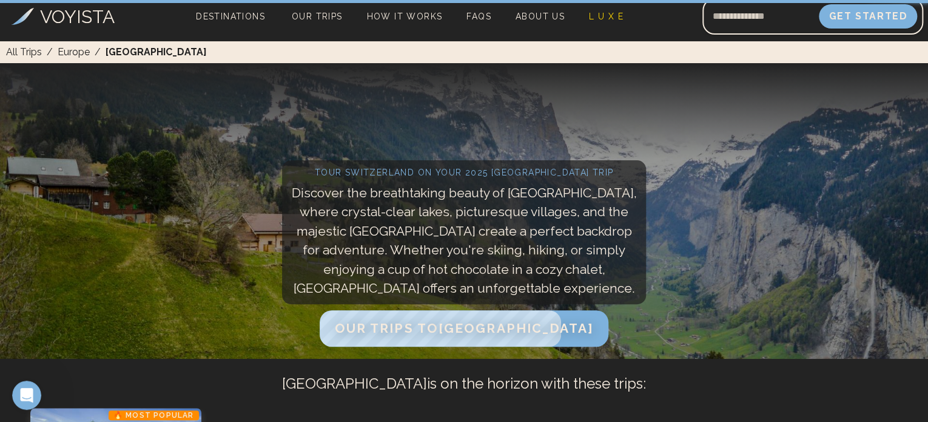
scroll to position [97, 0]
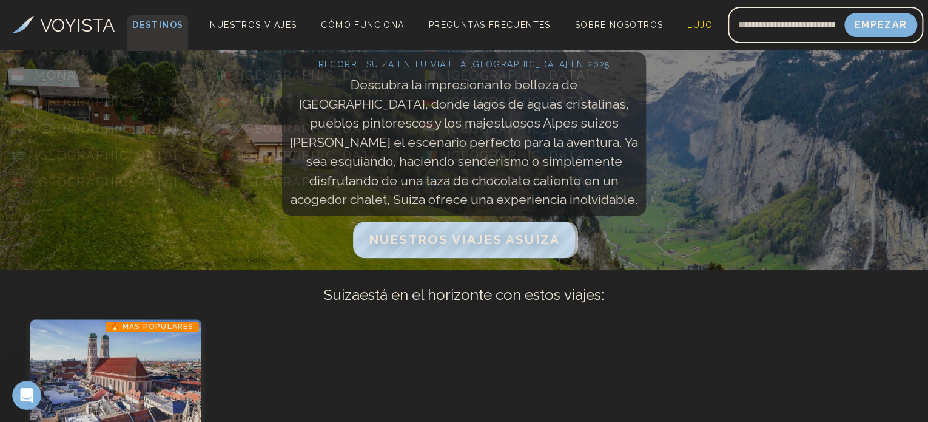
click at [155, 20] on font "Destinos" at bounding box center [157, 25] width 51 height 10
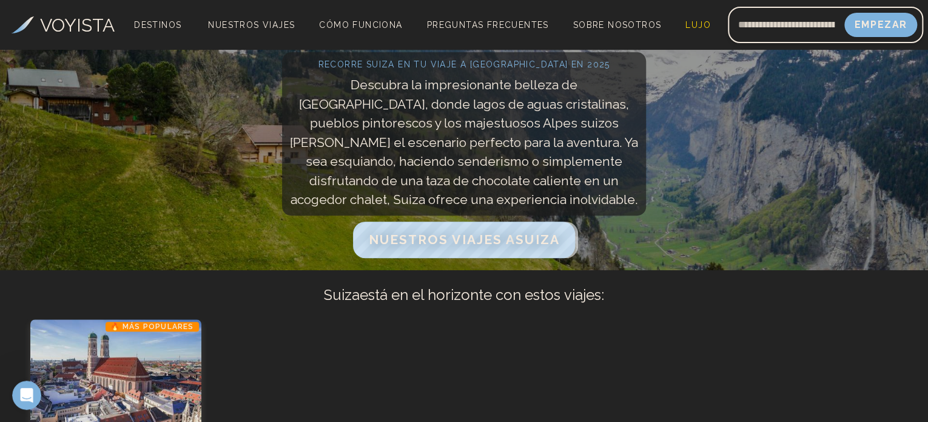
click at [65, 24] on font "VOYISTA" at bounding box center [77, 25] width 75 height 21
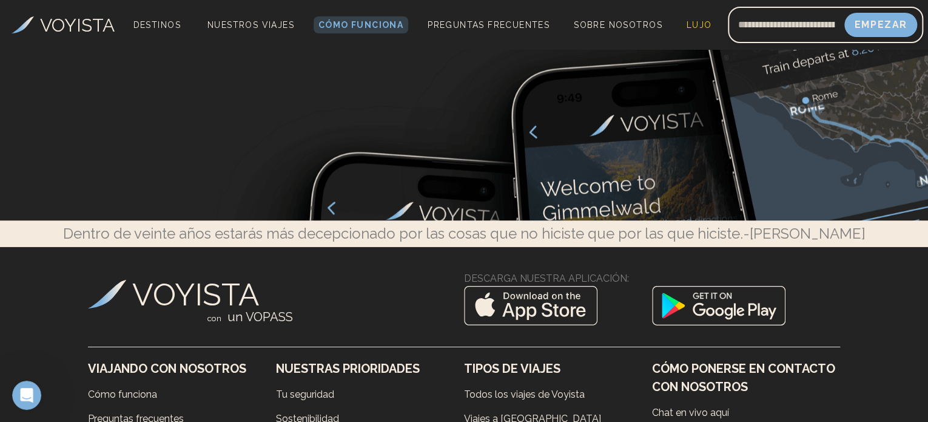
scroll to position [4457, 0]
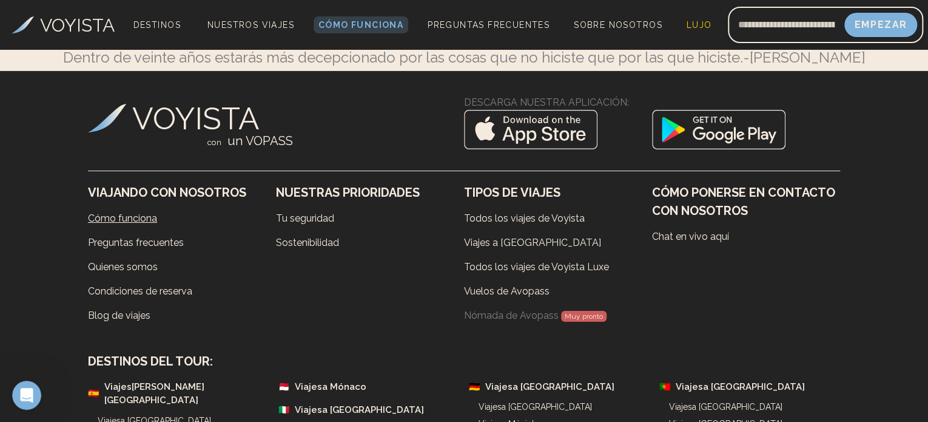
click at [118, 212] on font "Cómo funciona" at bounding box center [122, 218] width 69 height 12
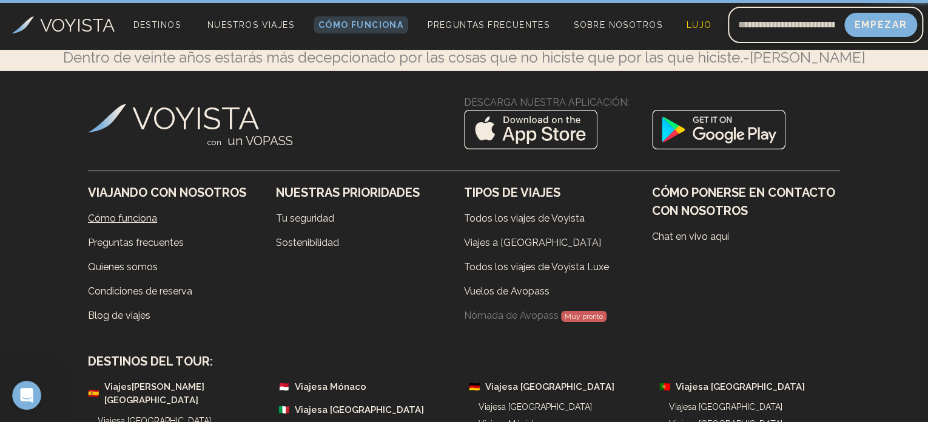
scroll to position [0, 0]
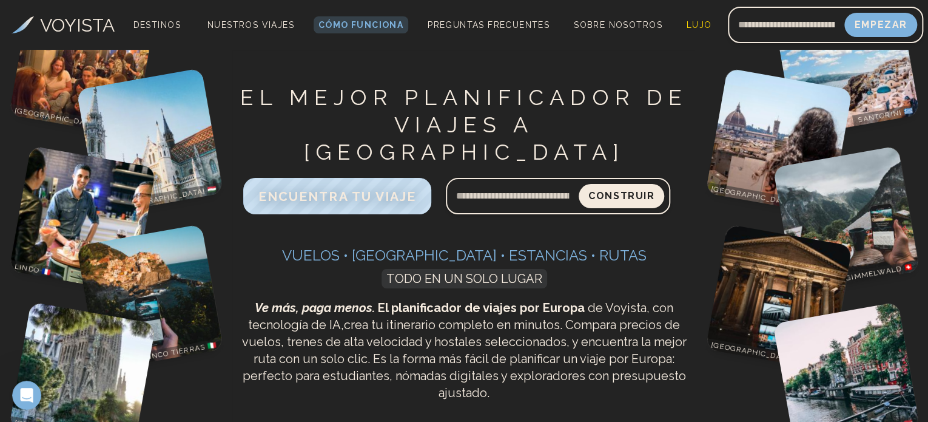
click at [449, 271] on font "TODO EN UN SOLO LUGAR" at bounding box center [464, 278] width 156 height 15
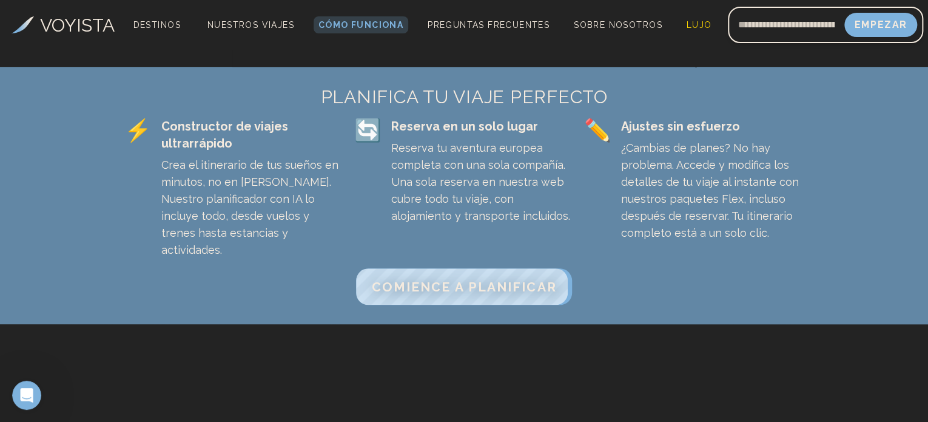
scroll to position [446, 0]
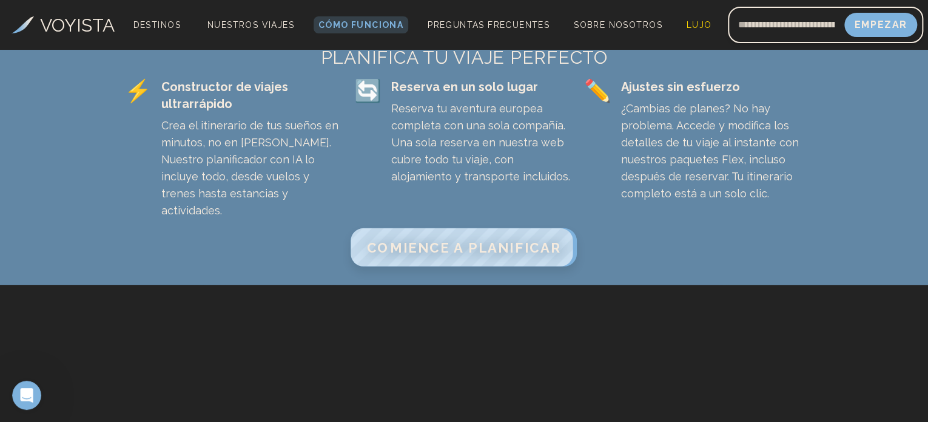
click at [412, 239] on font "COMIENCE A PLANIFICAR" at bounding box center [464, 247] width 194 height 16
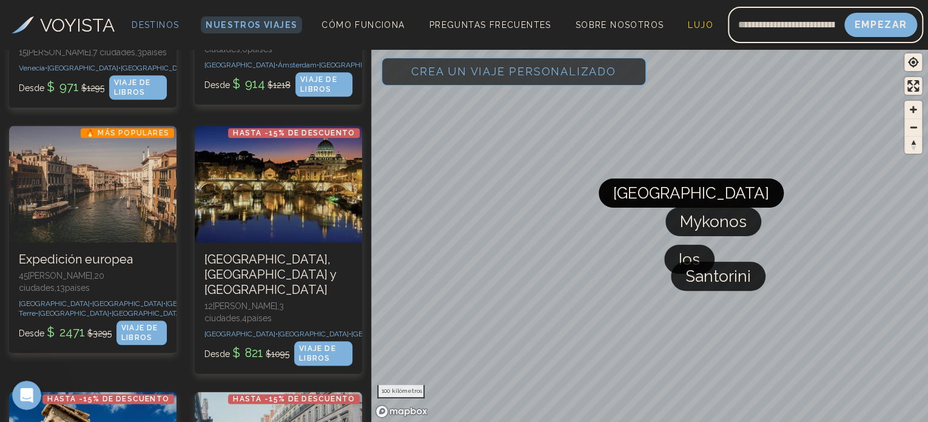
scroll to position [511, 0]
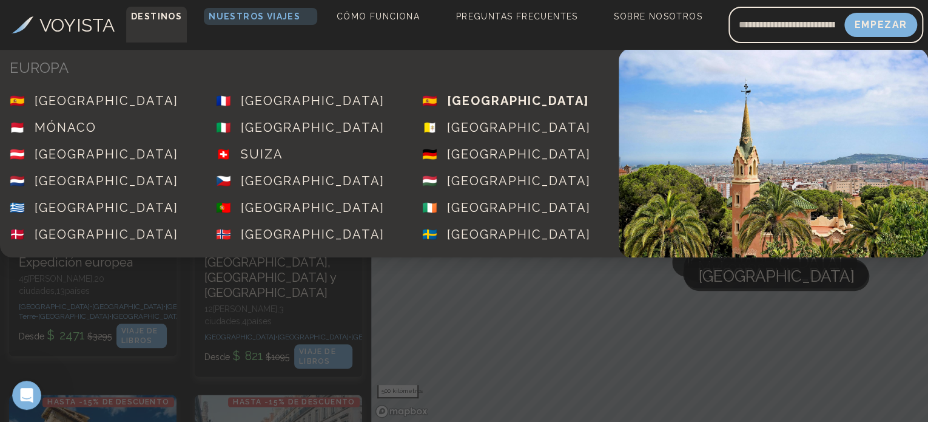
click at [477, 99] on font "[GEOGRAPHIC_DATA]" at bounding box center [518, 100] width 142 height 15
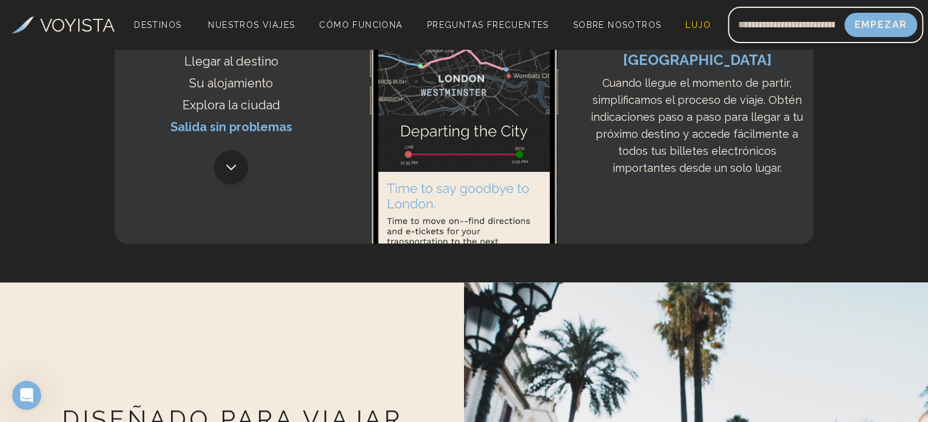
scroll to position [2746, 0]
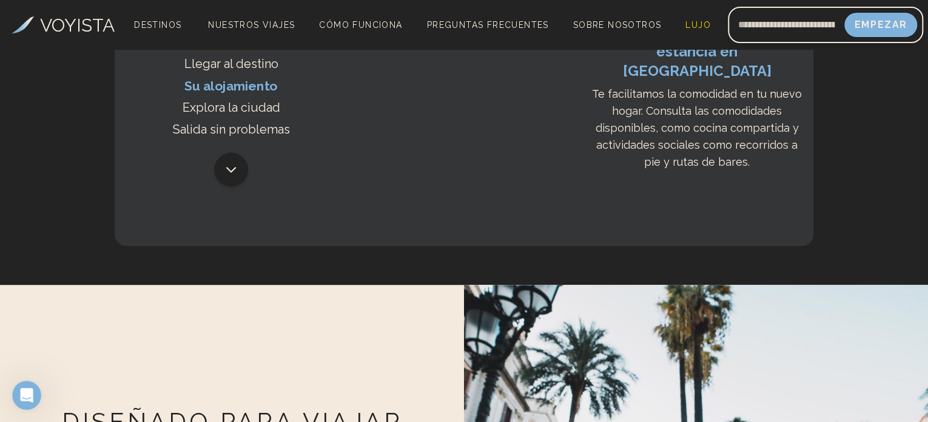
click at [243, 93] on font "Su alojamiento" at bounding box center [230, 85] width 93 height 15
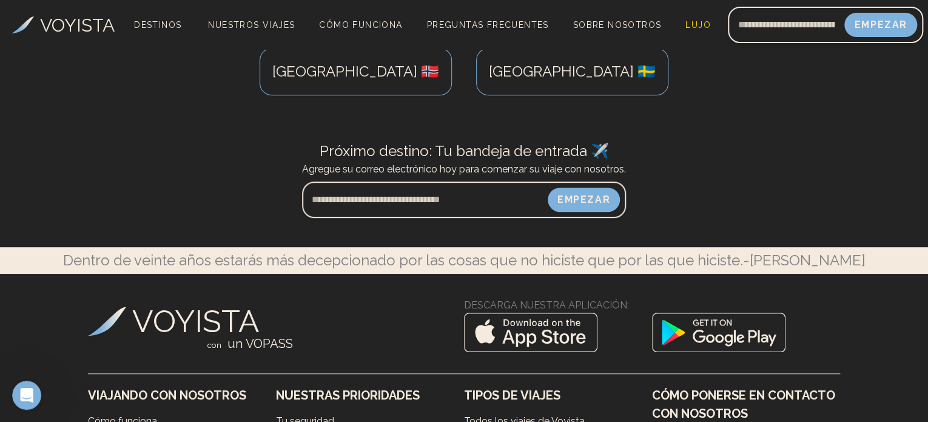
scroll to position [7167, 0]
